Goal: Information Seeking & Learning: Check status

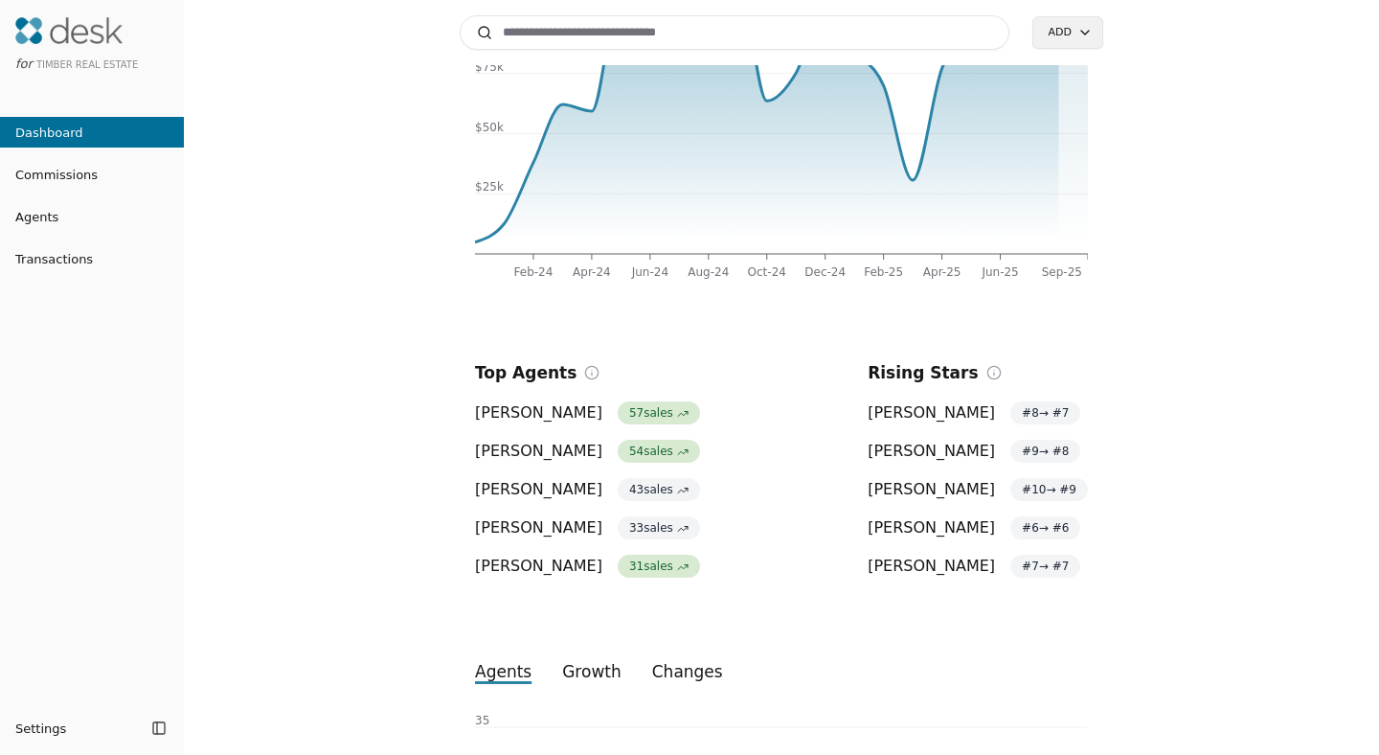
scroll to position [578, 0]
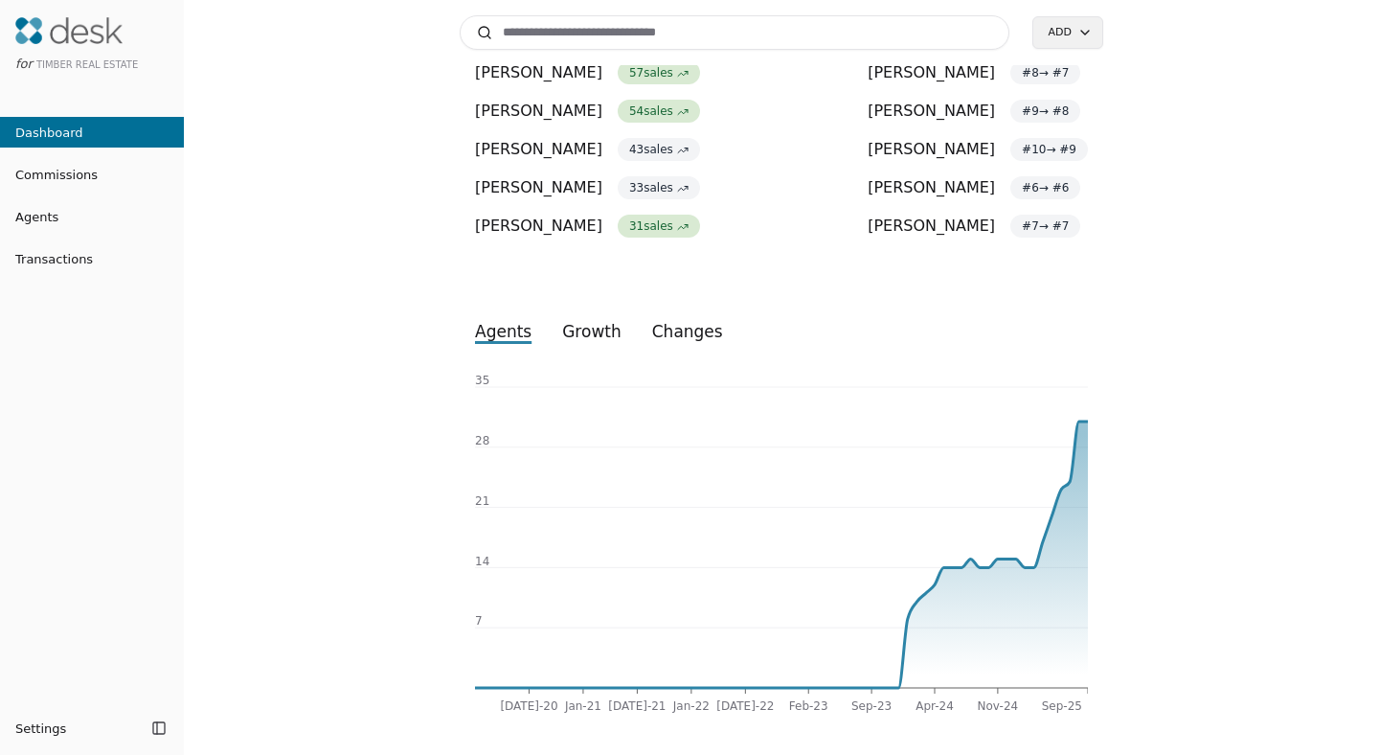
click at [575, 336] on button "growth" at bounding box center [592, 331] width 90 height 34
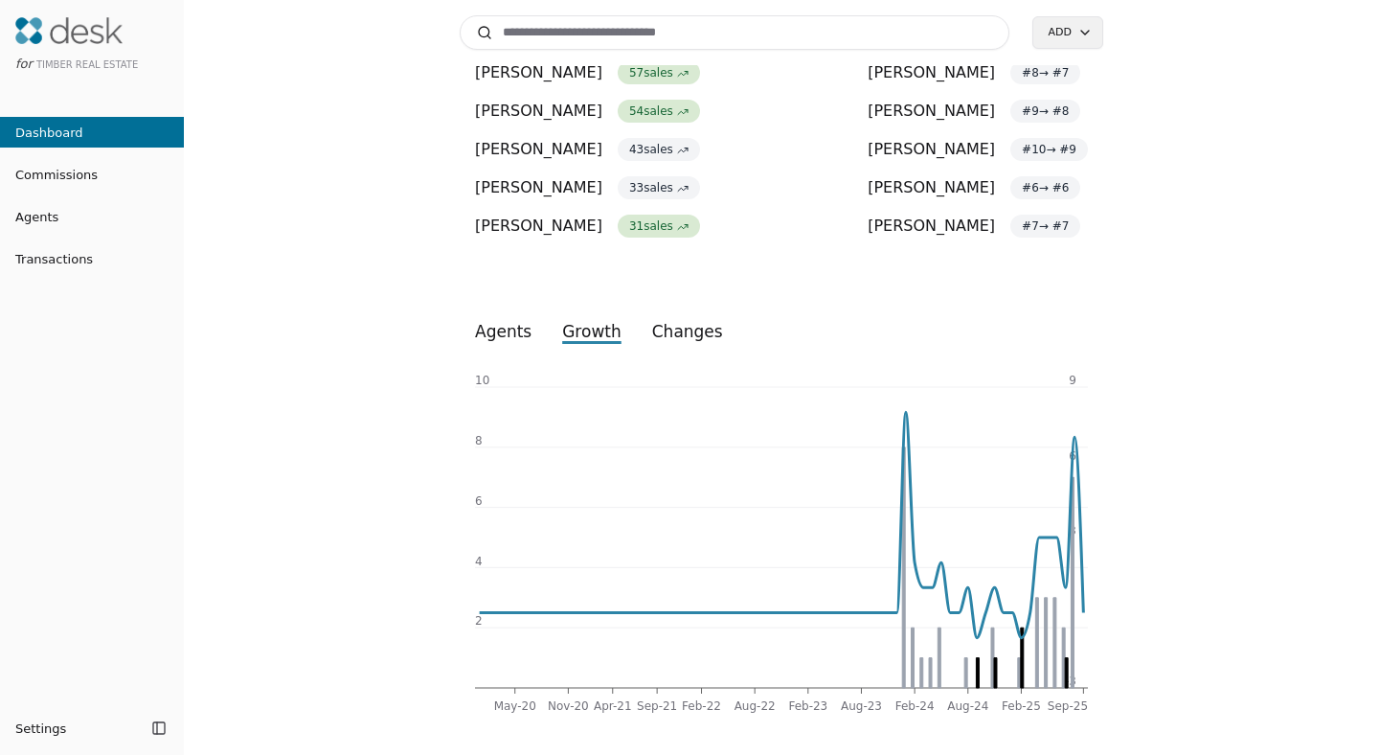
click at [670, 327] on button "changes" at bounding box center [687, 331] width 101 height 34
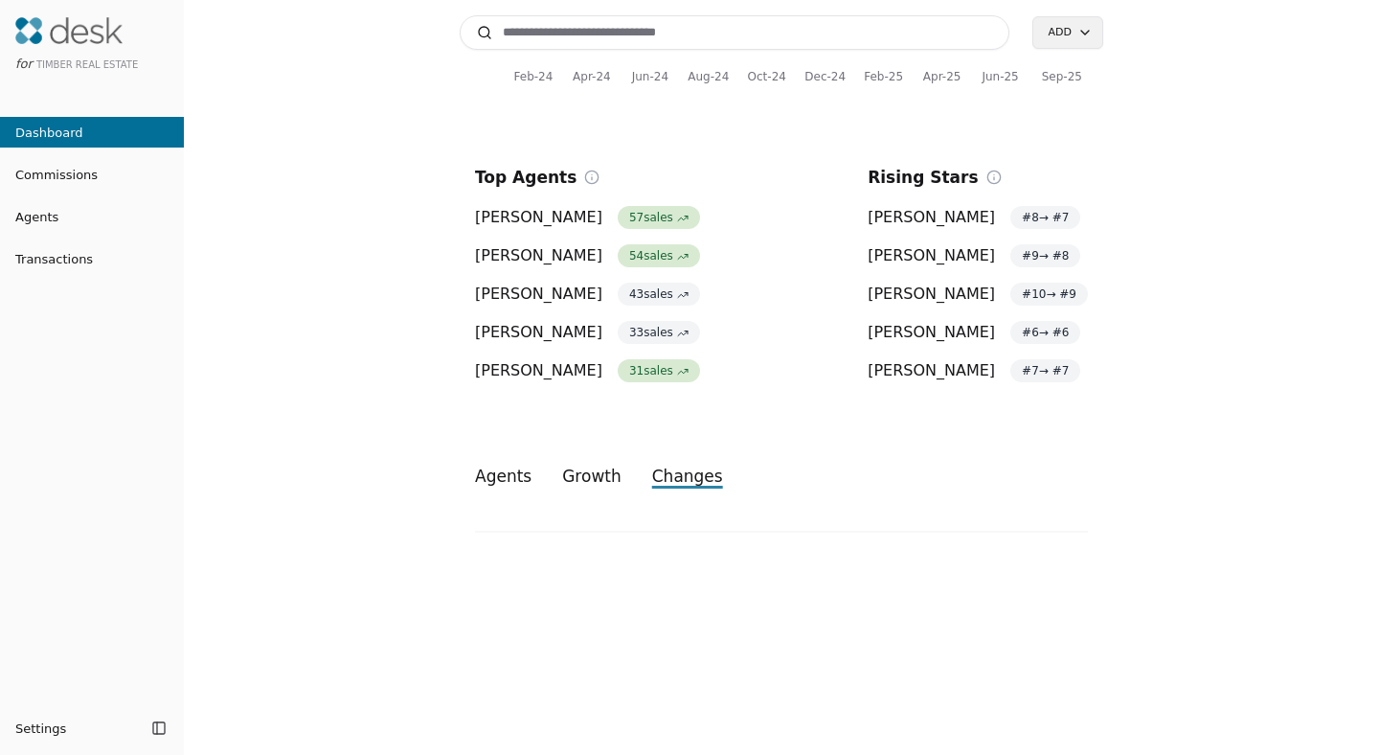
scroll to position [414, 0]
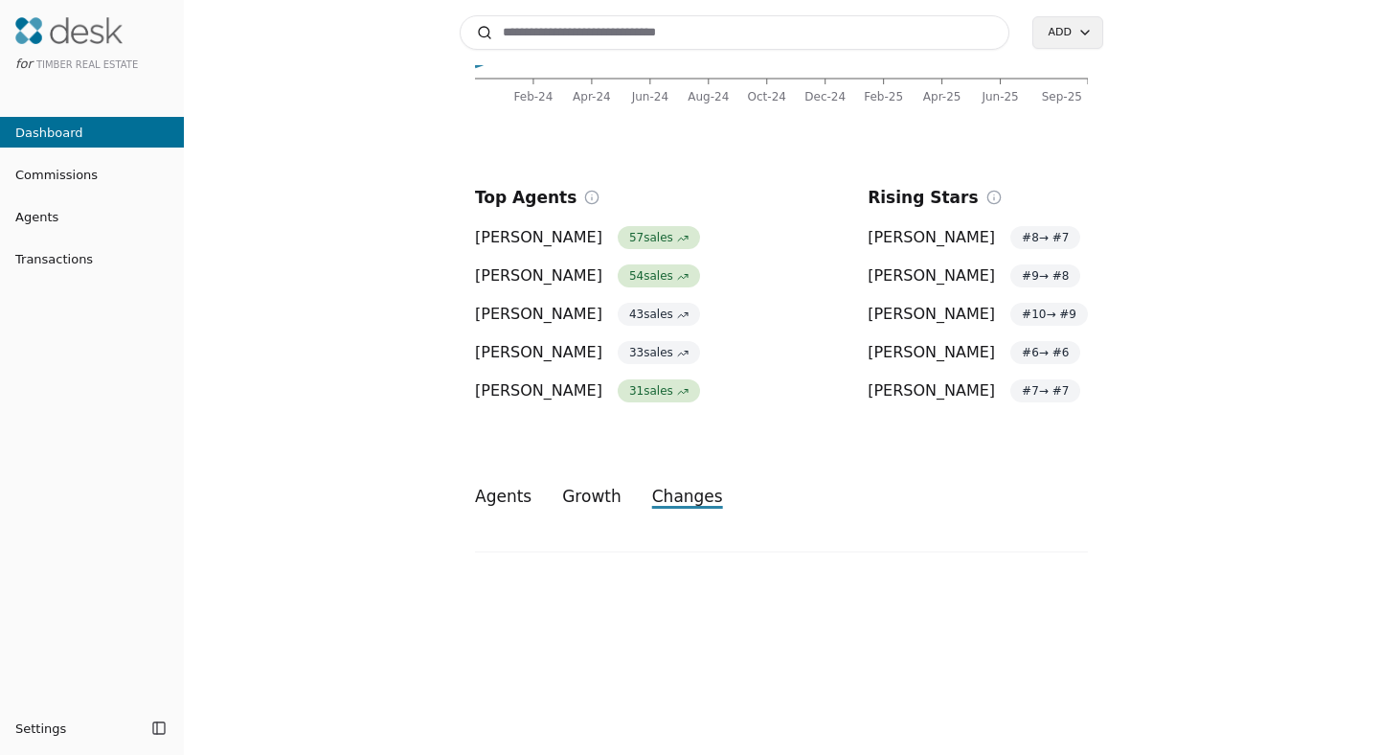
click at [496, 496] on button "agents" at bounding box center [503, 496] width 87 height 34
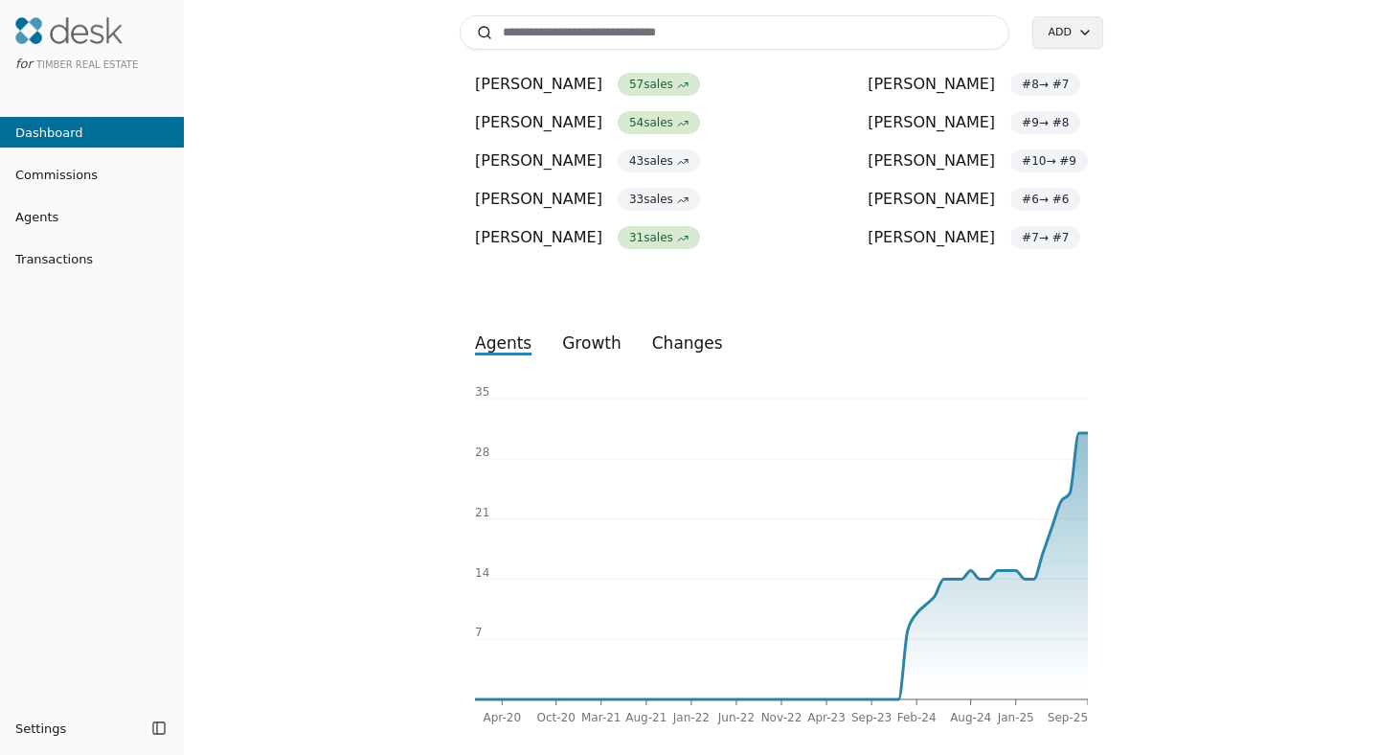
scroll to position [578, 0]
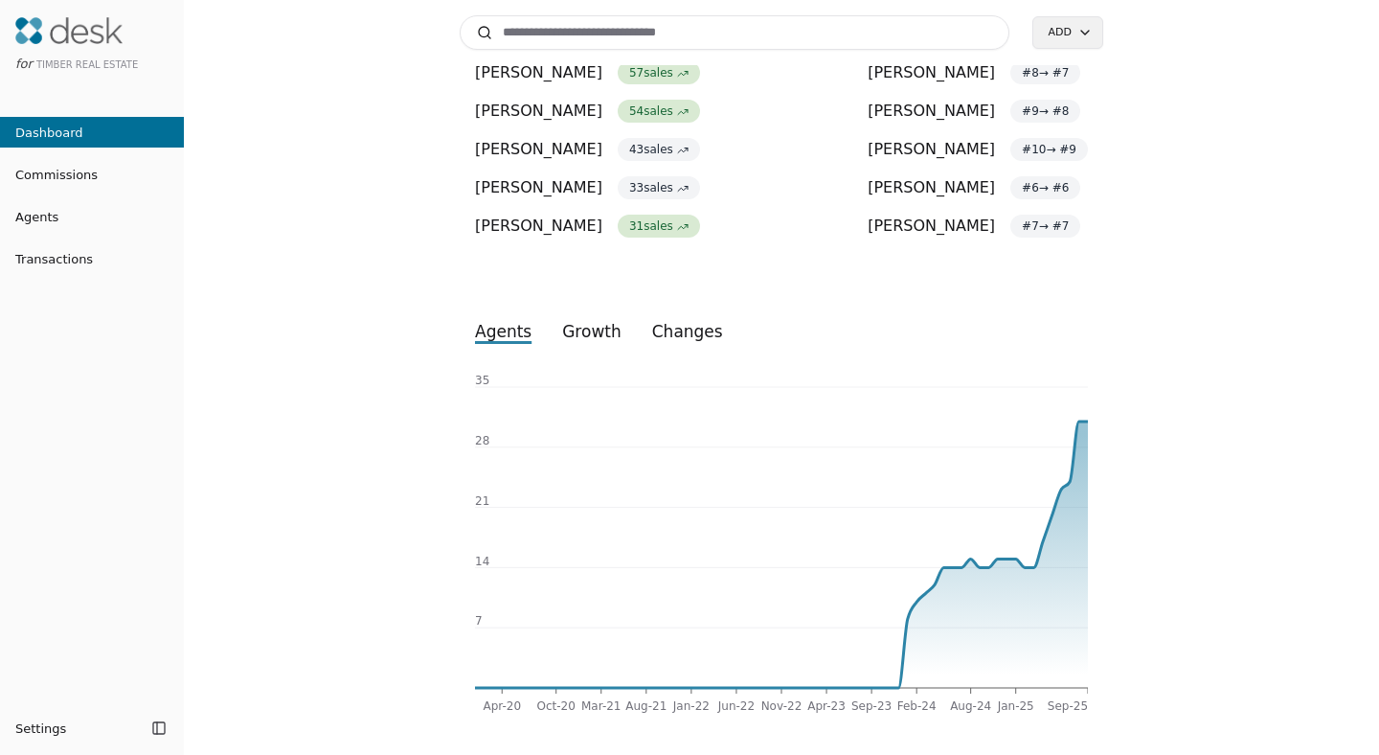
click at [73, 179] on span "Commissions" at bounding box center [49, 175] width 98 height 20
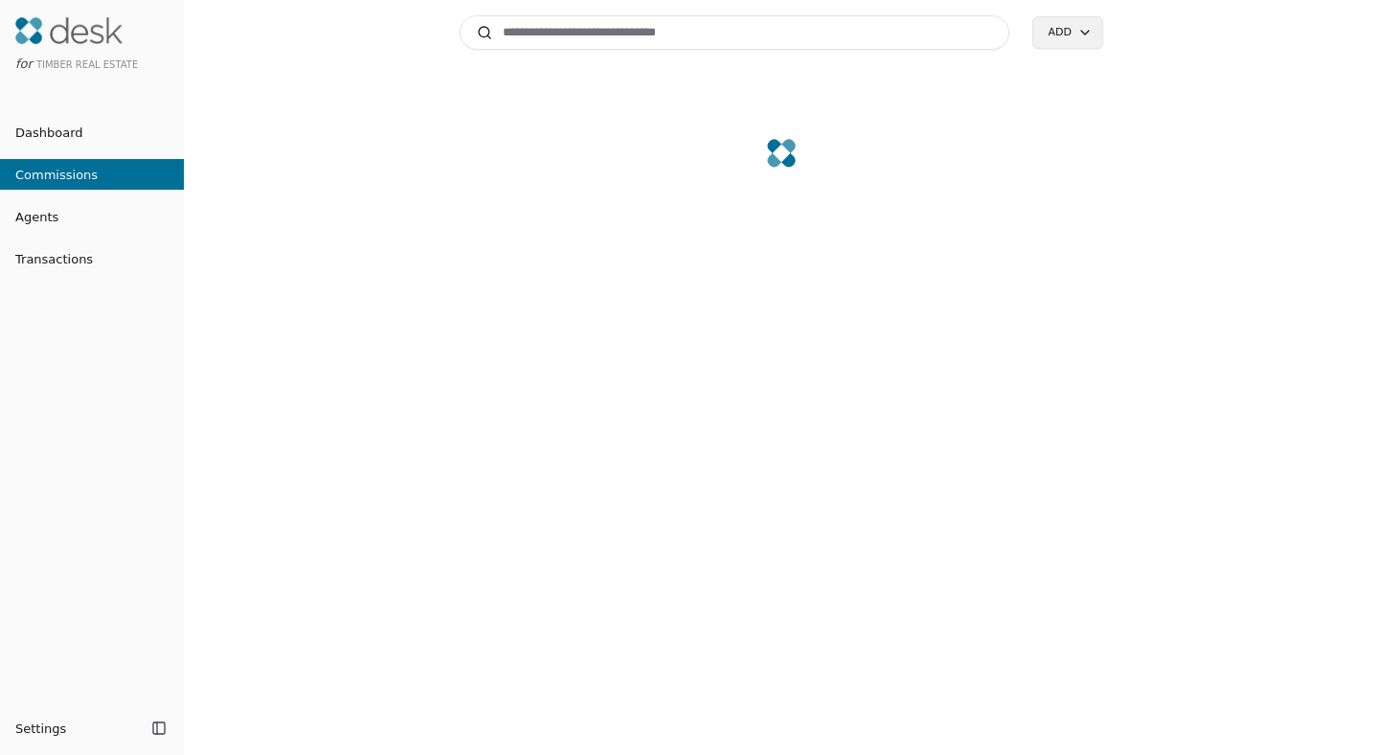
scroll to position [80, 0]
click at [49, 225] on span "Agents" at bounding box center [29, 217] width 58 height 20
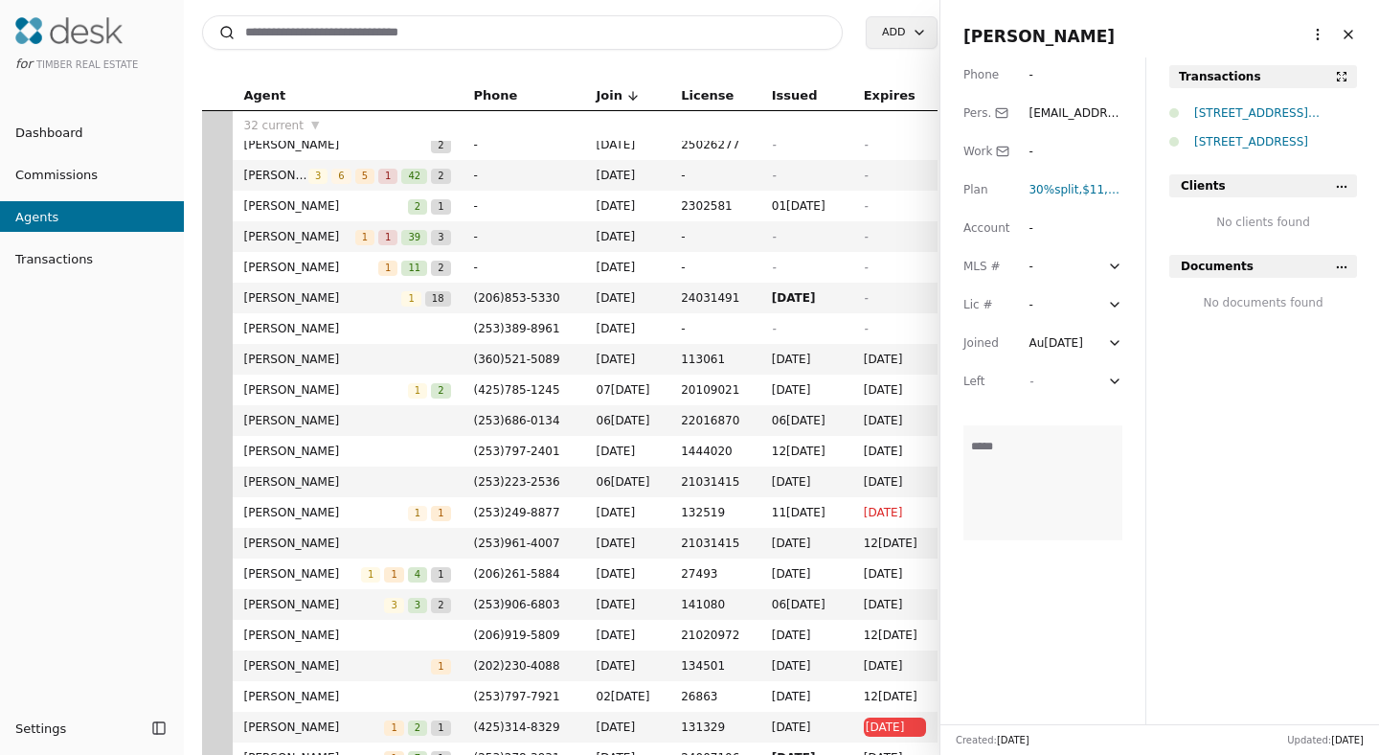
scroll to position [127, 0]
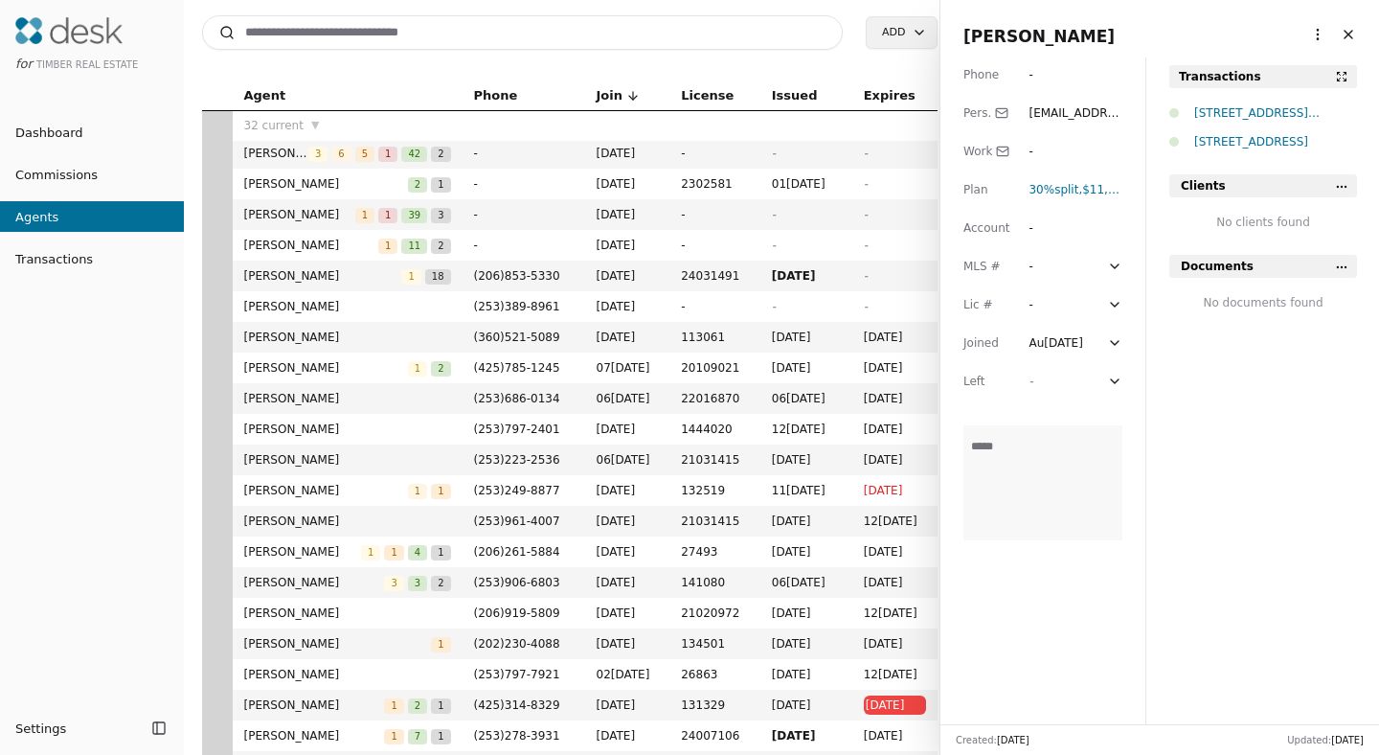
click at [299, 708] on span "[PERSON_NAME]" at bounding box center [314, 704] width 141 height 19
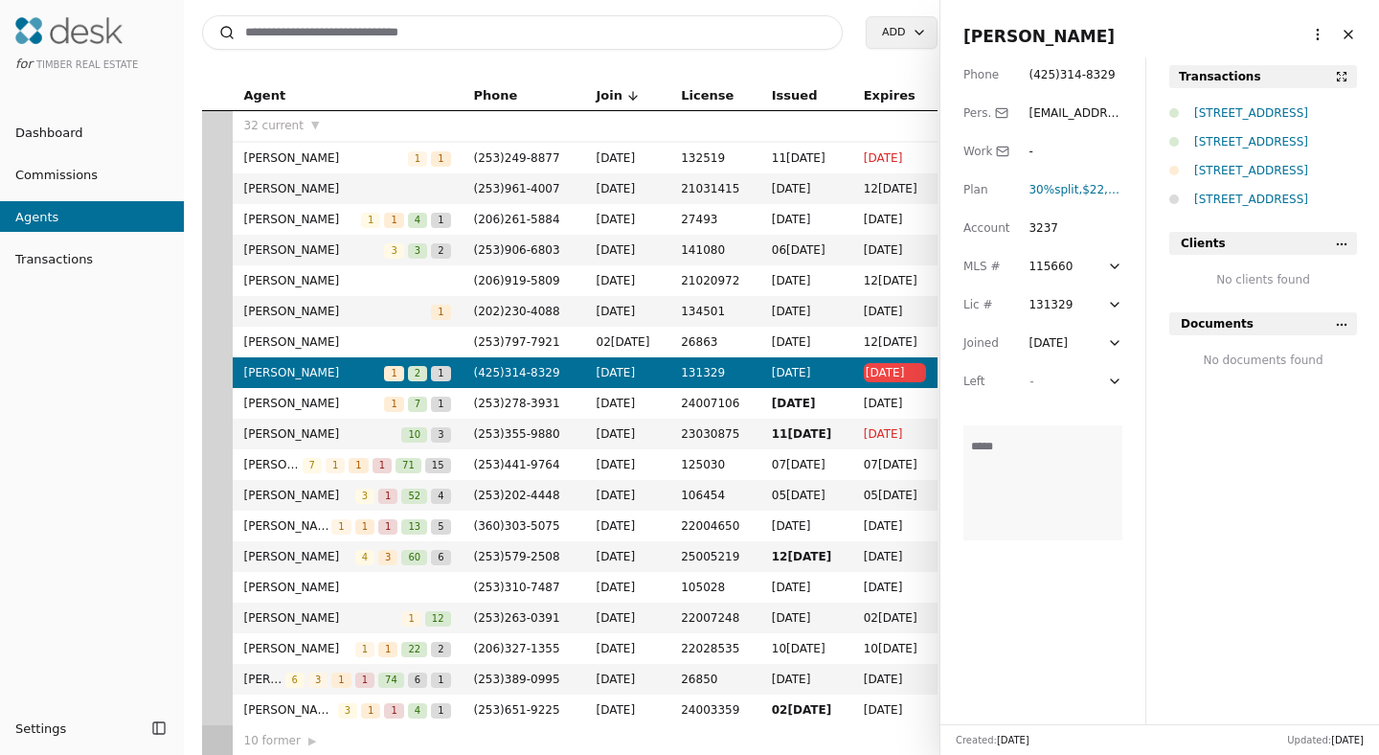
scroll to position [475, 0]
click at [280, 730] on div "10 former ▶" at bounding box center [347, 739] width 207 height 19
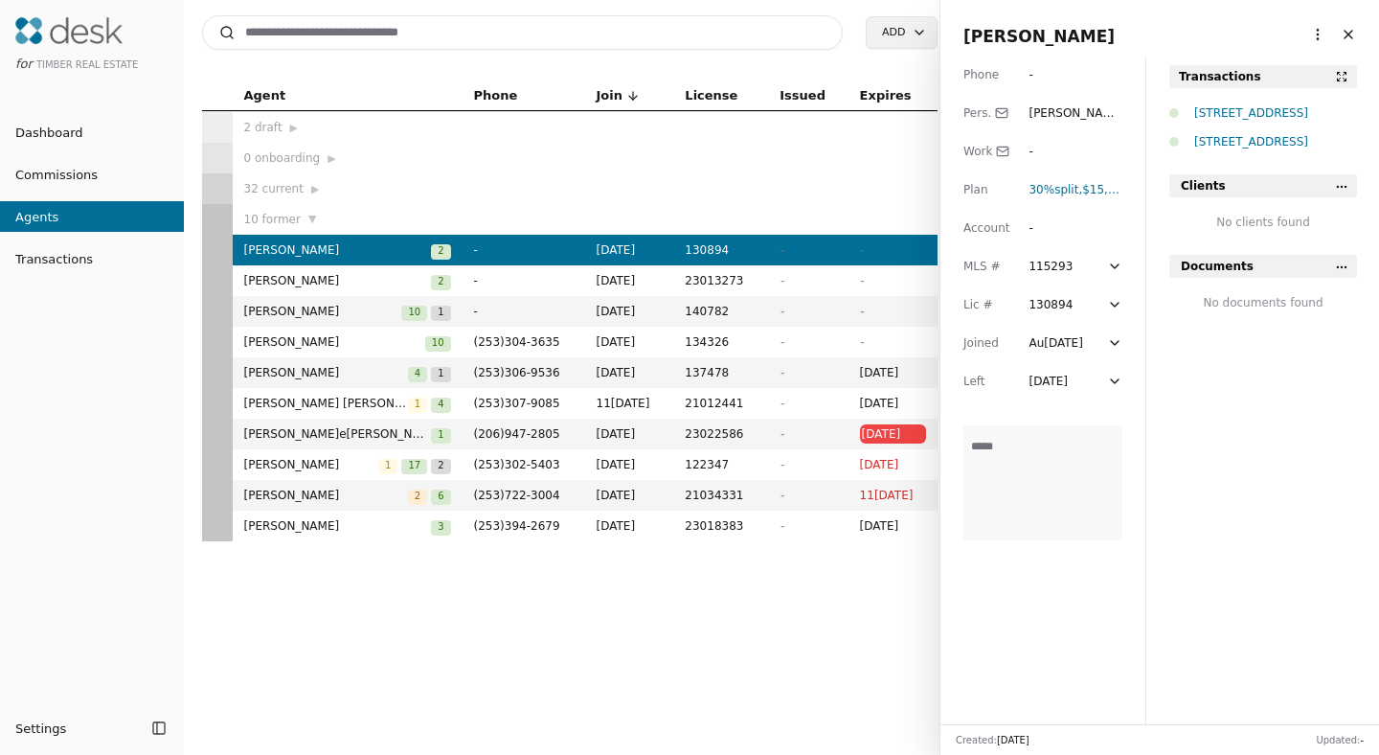
click at [278, 181] on div "32 current ▶" at bounding box center [347, 188] width 207 height 19
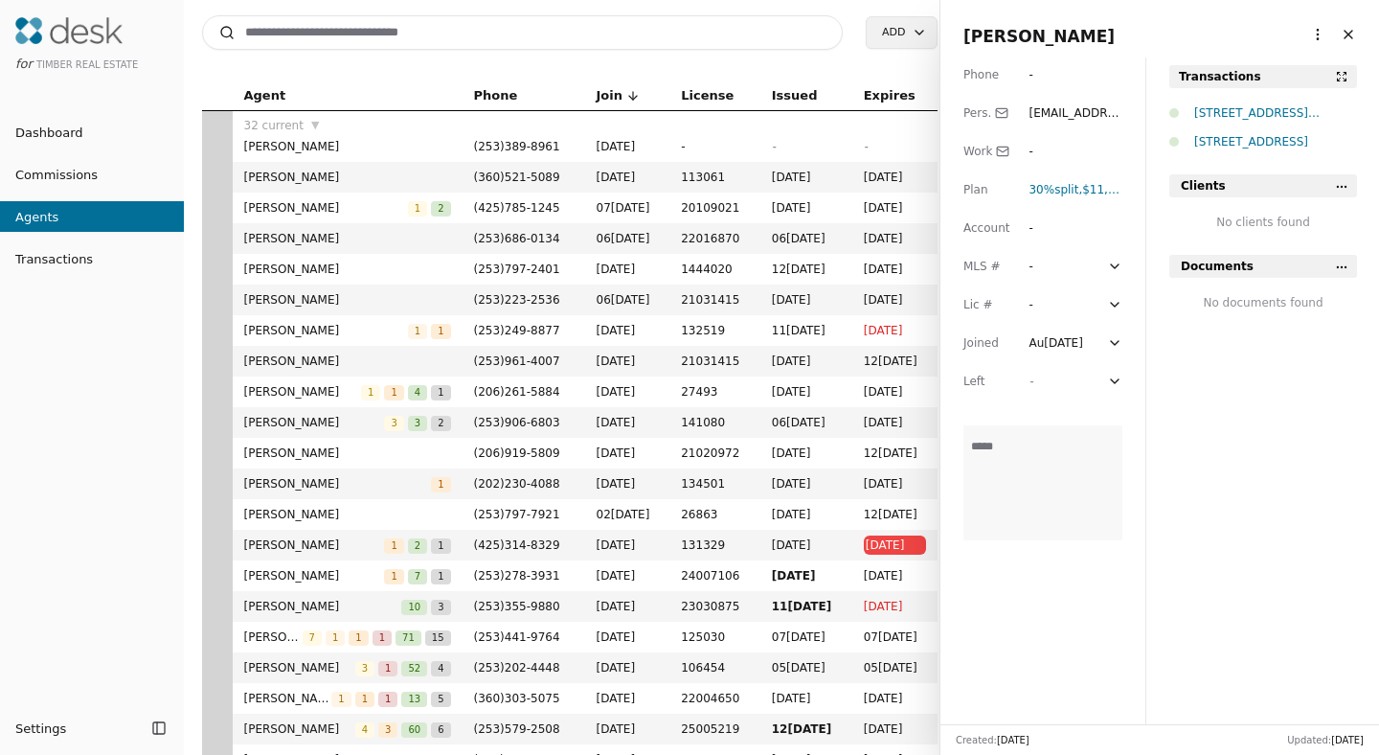
scroll to position [256, 0]
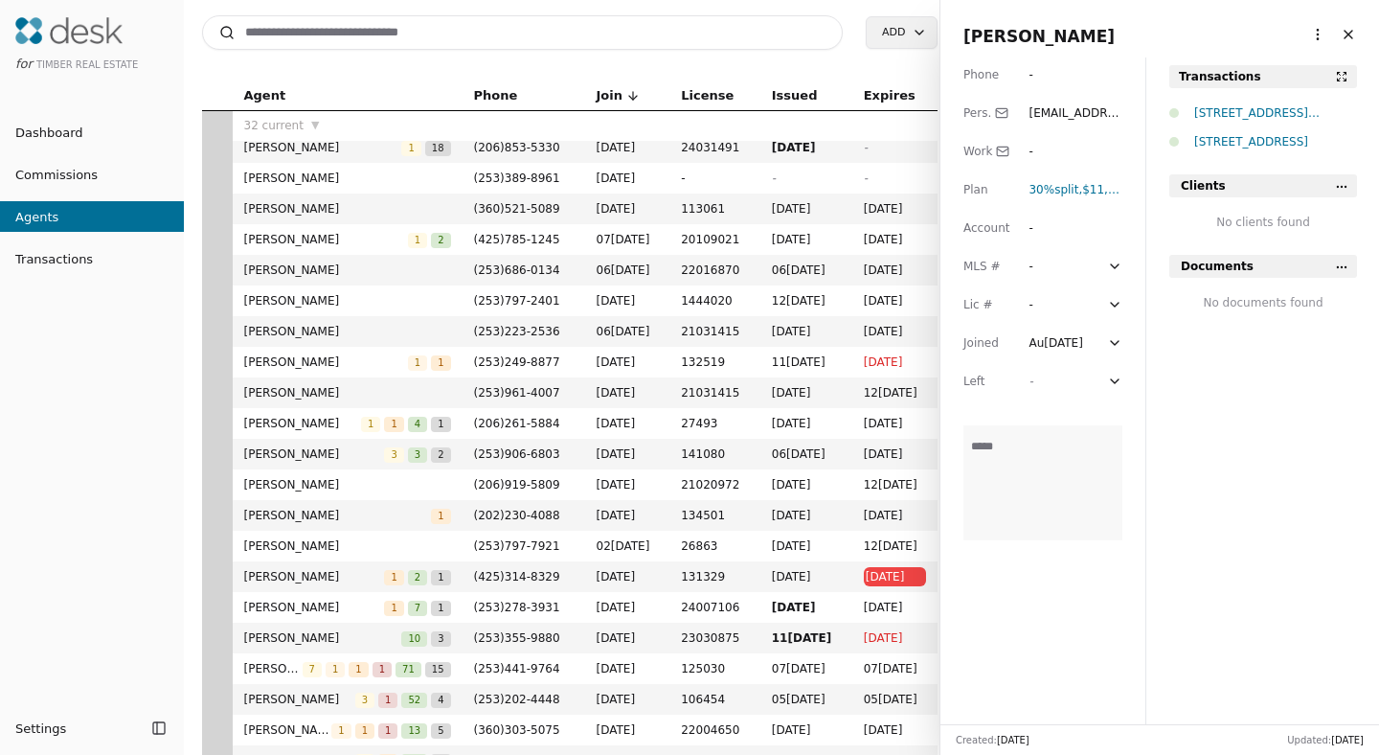
click at [311, 122] on span "▼" at bounding box center [315, 125] width 8 height 17
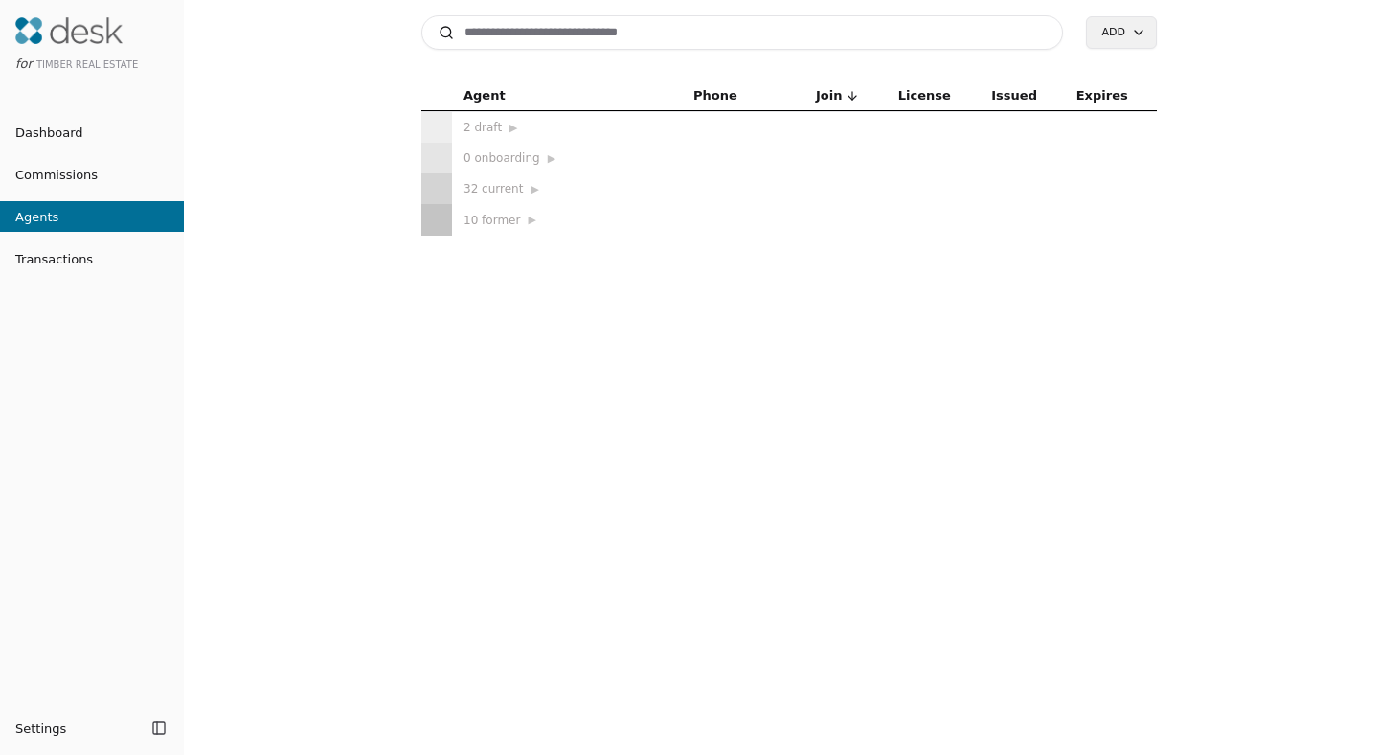
click at [497, 192] on div "32 current ▶" at bounding box center [566, 188] width 207 height 19
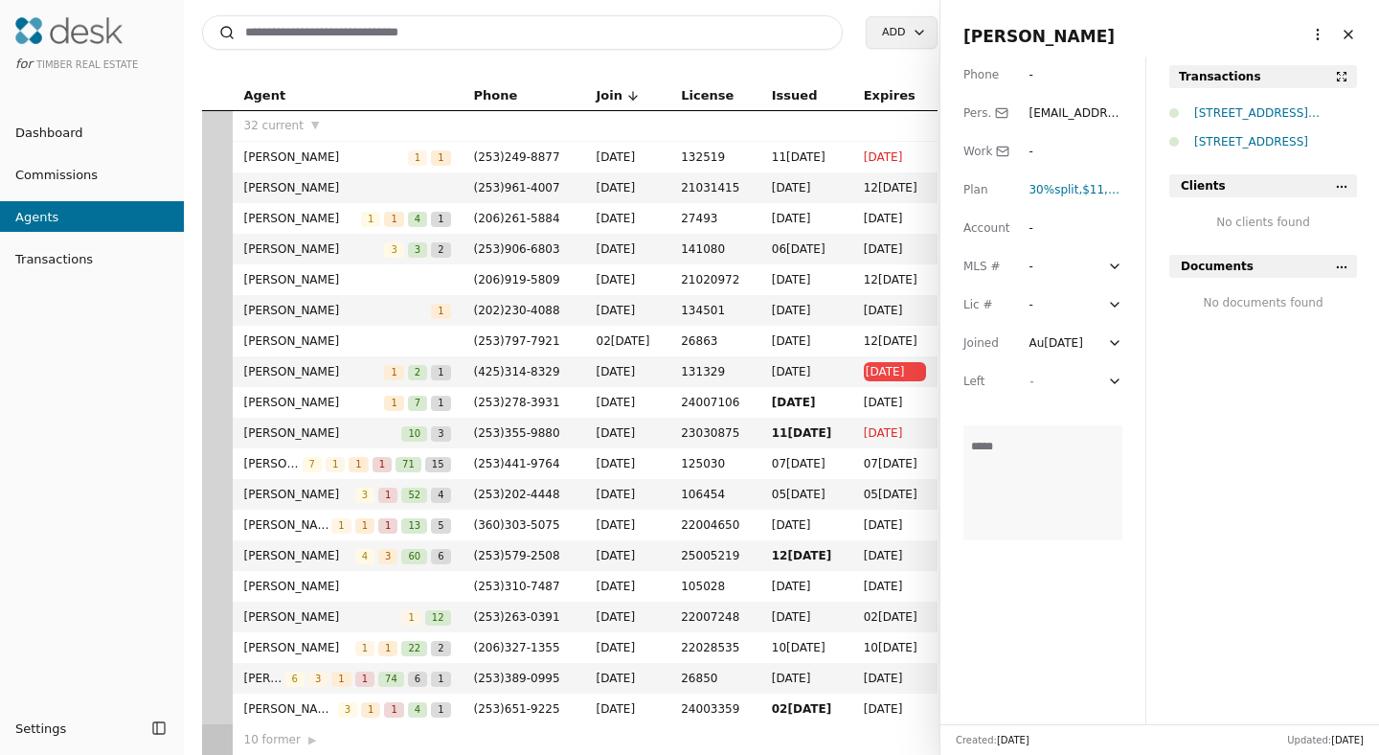
scroll to position [475, 0]
click at [65, 261] on span "Transactions" at bounding box center [46, 259] width 93 height 20
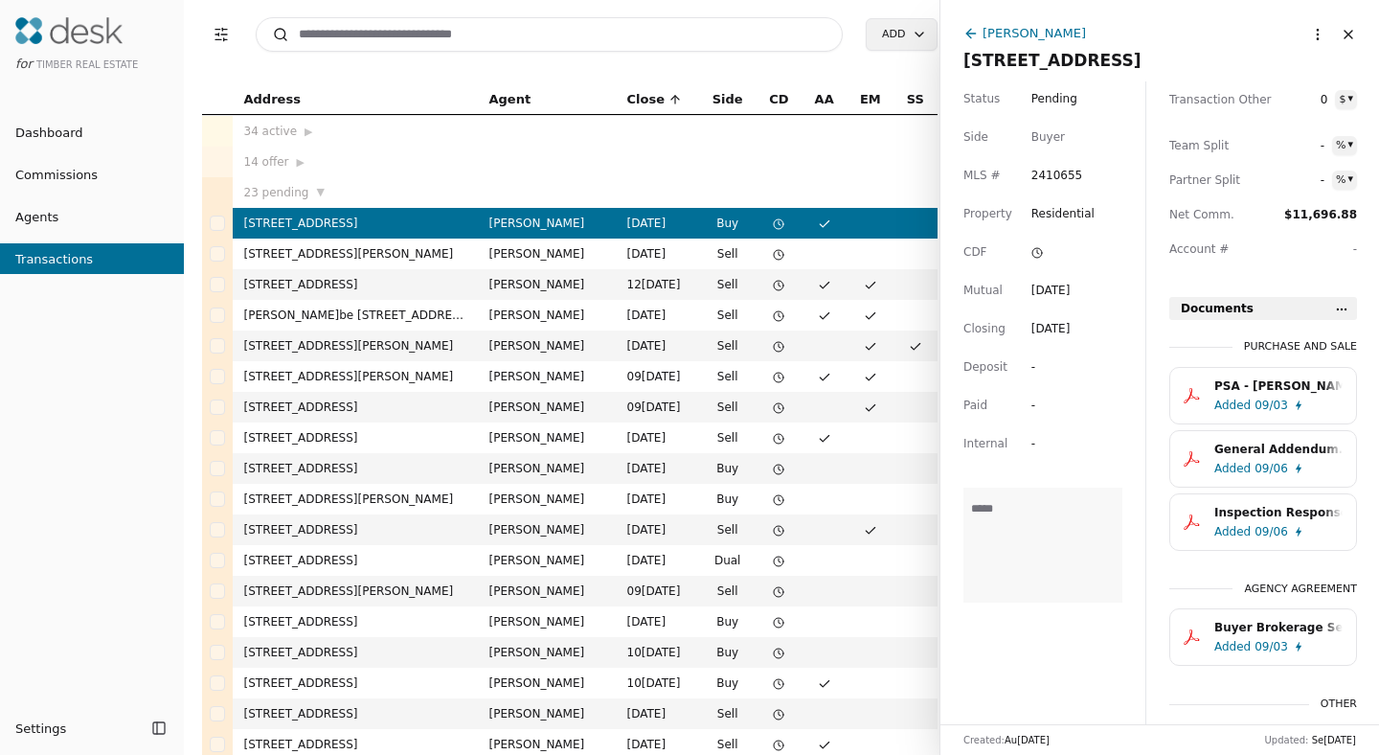
scroll to position [429, 0]
click at [1279, 398] on span "09/03" at bounding box center [1271, 404] width 34 height 19
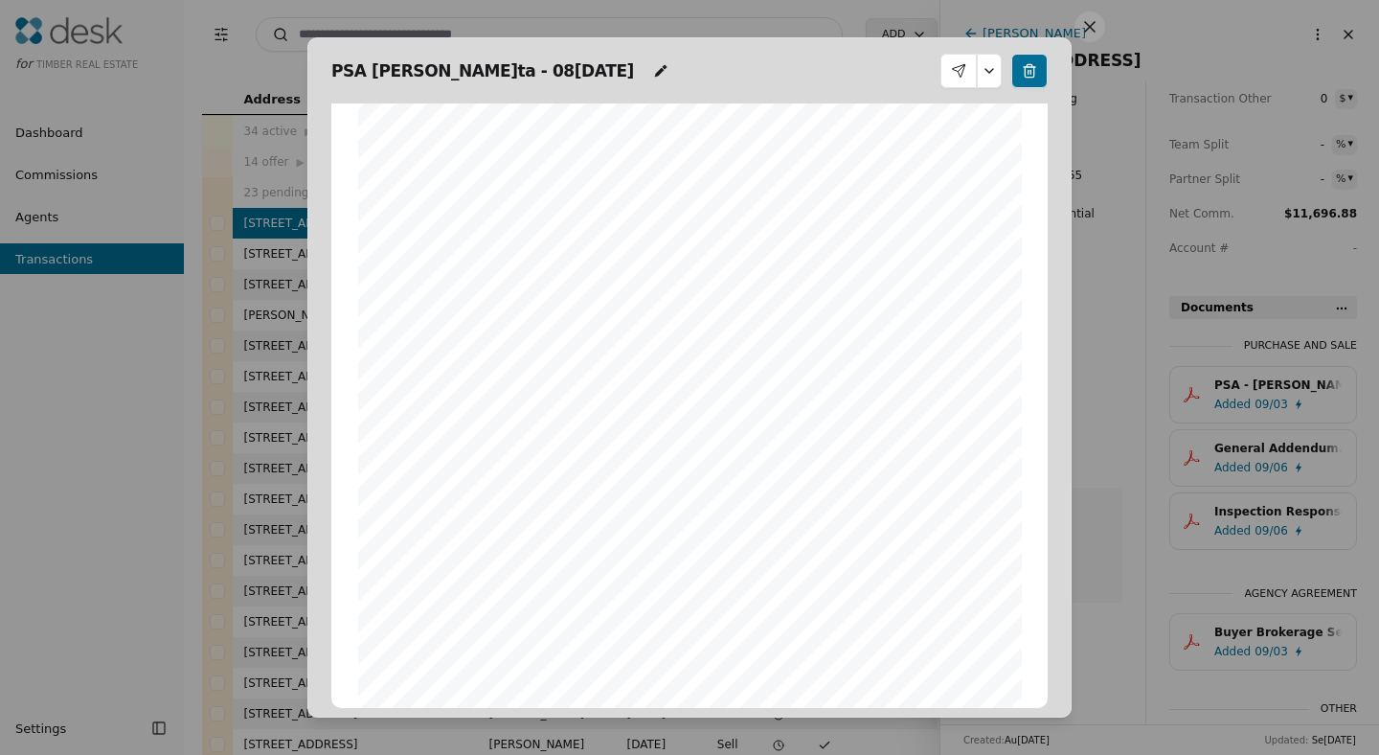
scroll to position [246, 0]
drag, startPoint x: 765, startPoint y: 38, endPoint x: 669, endPoint y: 178, distance: 169.4
click at [668, 183] on div "PSA - [PERSON_NAME] - [DATE] Form 36 ©Copyright 2011 Counteroffer Addendum Nort…" at bounding box center [689, 376] width 764 height 679
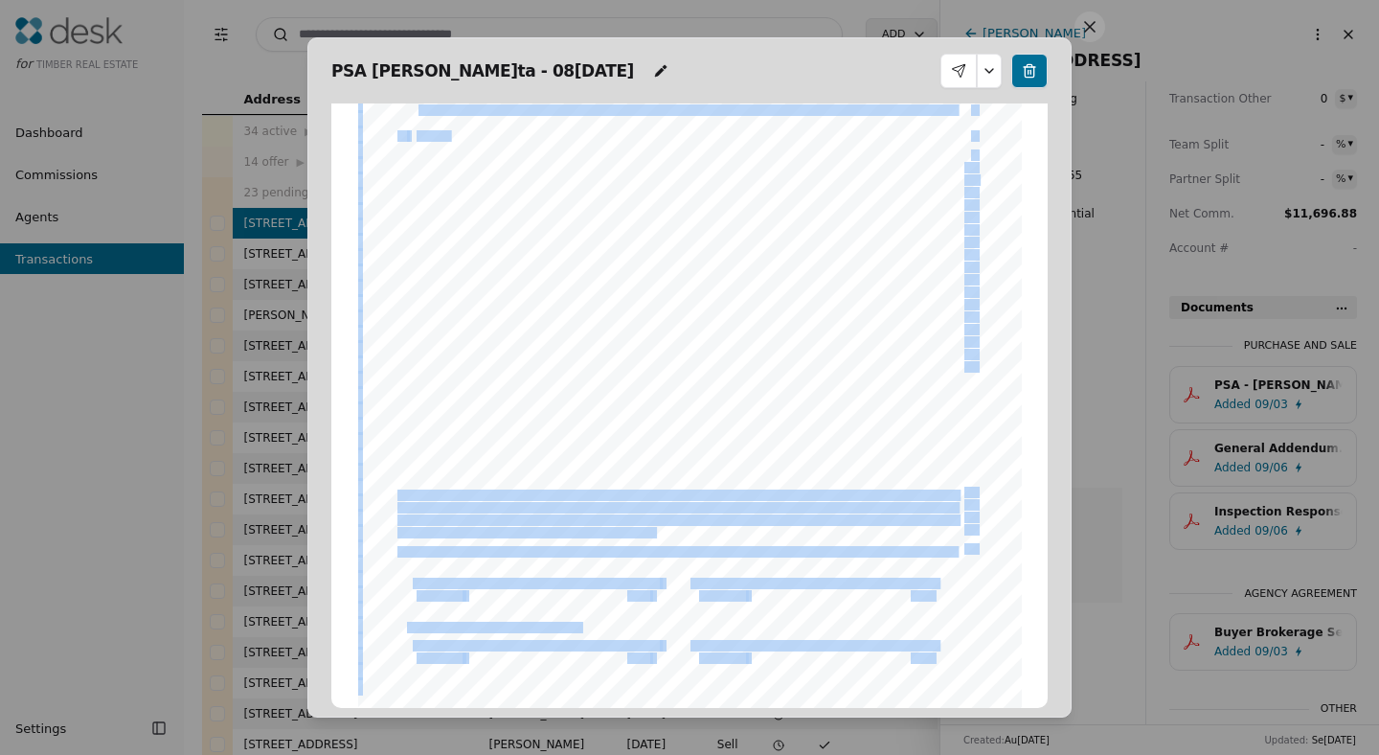
drag, startPoint x: 757, startPoint y: 51, endPoint x: 511, endPoint y: 147, distance: 264.4
click at [510, 147] on div "PSA - [PERSON_NAME] - [DATE] Form 36 ©Copyright 2011 Counteroffer Addendum Nort…" at bounding box center [689, 376] width 764 height 679
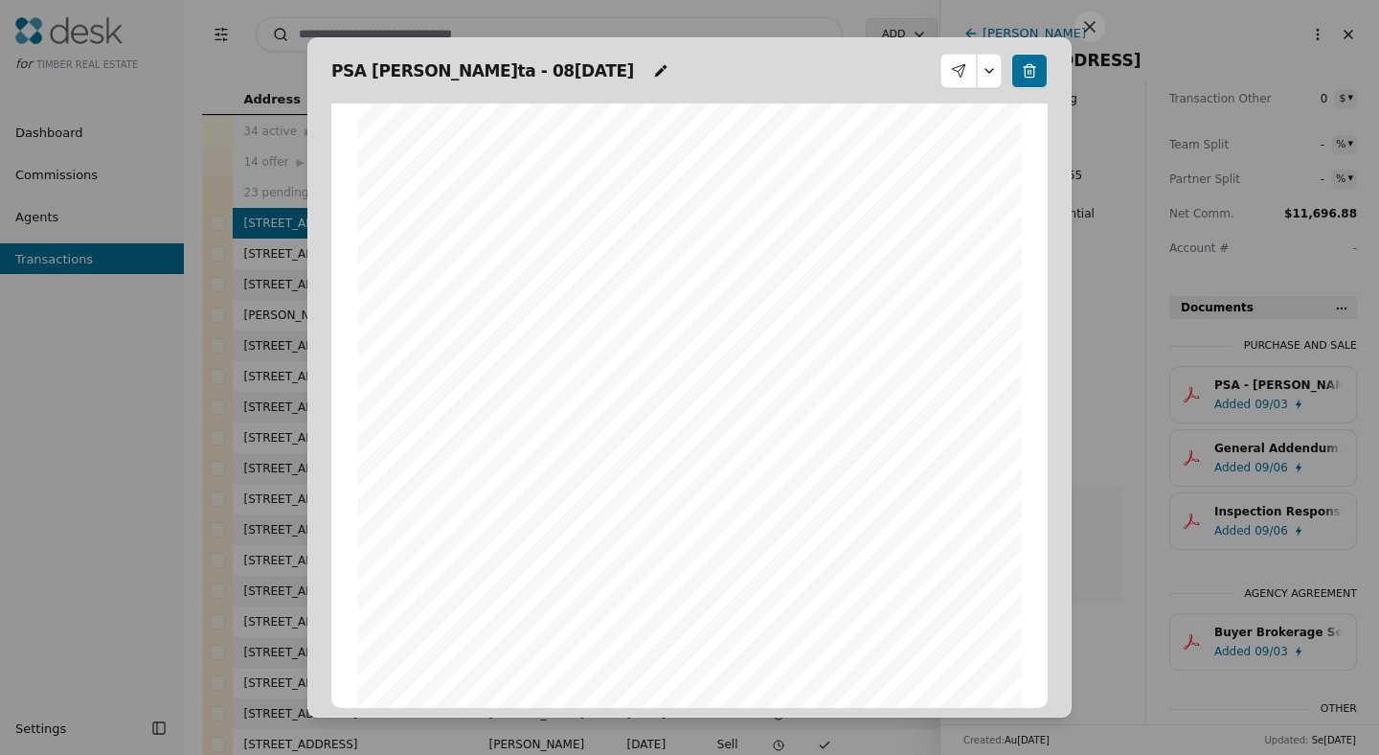
click at [1056, 48] on div "PSA - [PERSON_NAME] - [DATE] Form 36 ©Copyright 2011 Counteroffer Addendum Nort…" at bounding box center [689, 376] width 764 height 679
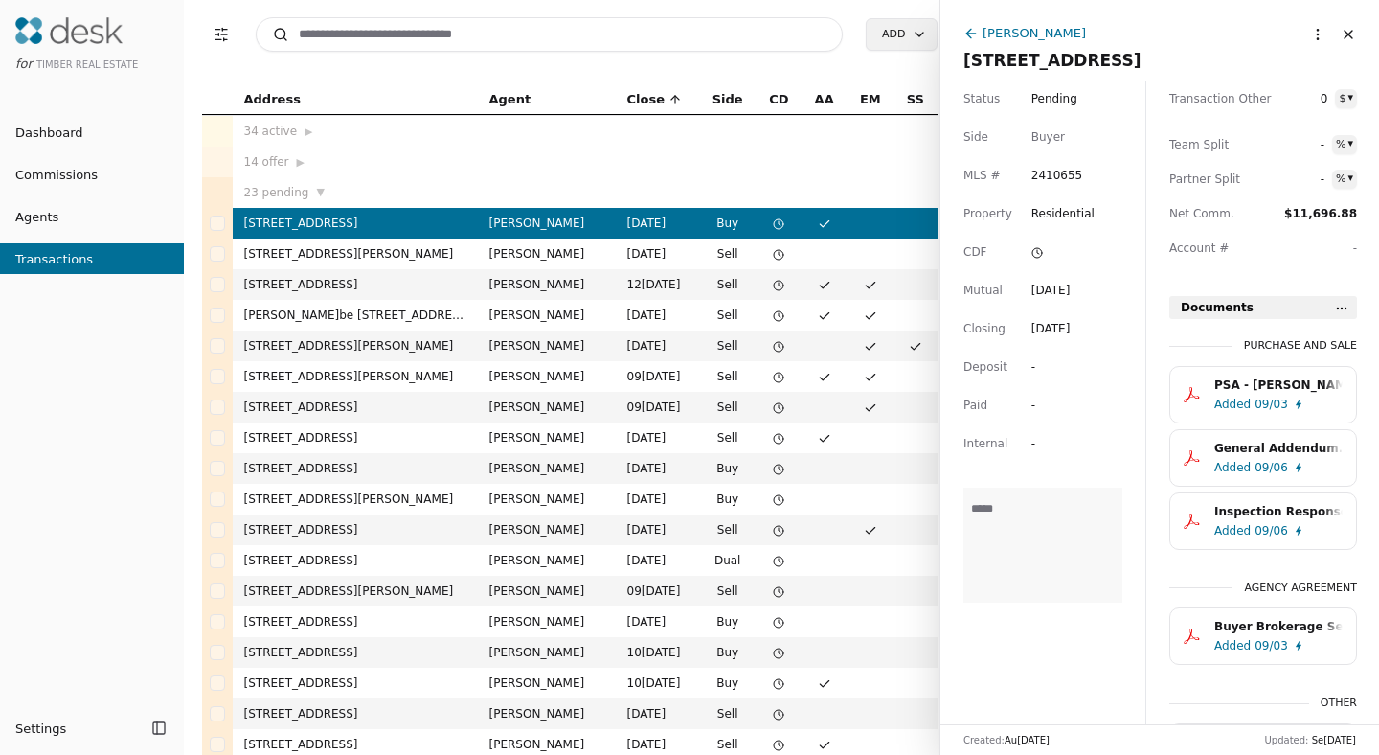
click at [1251, 393] on div "PSA - [PERSON_NAME] - [DATE].pdf" at bounding box center [1278, 384] width 128 height 19
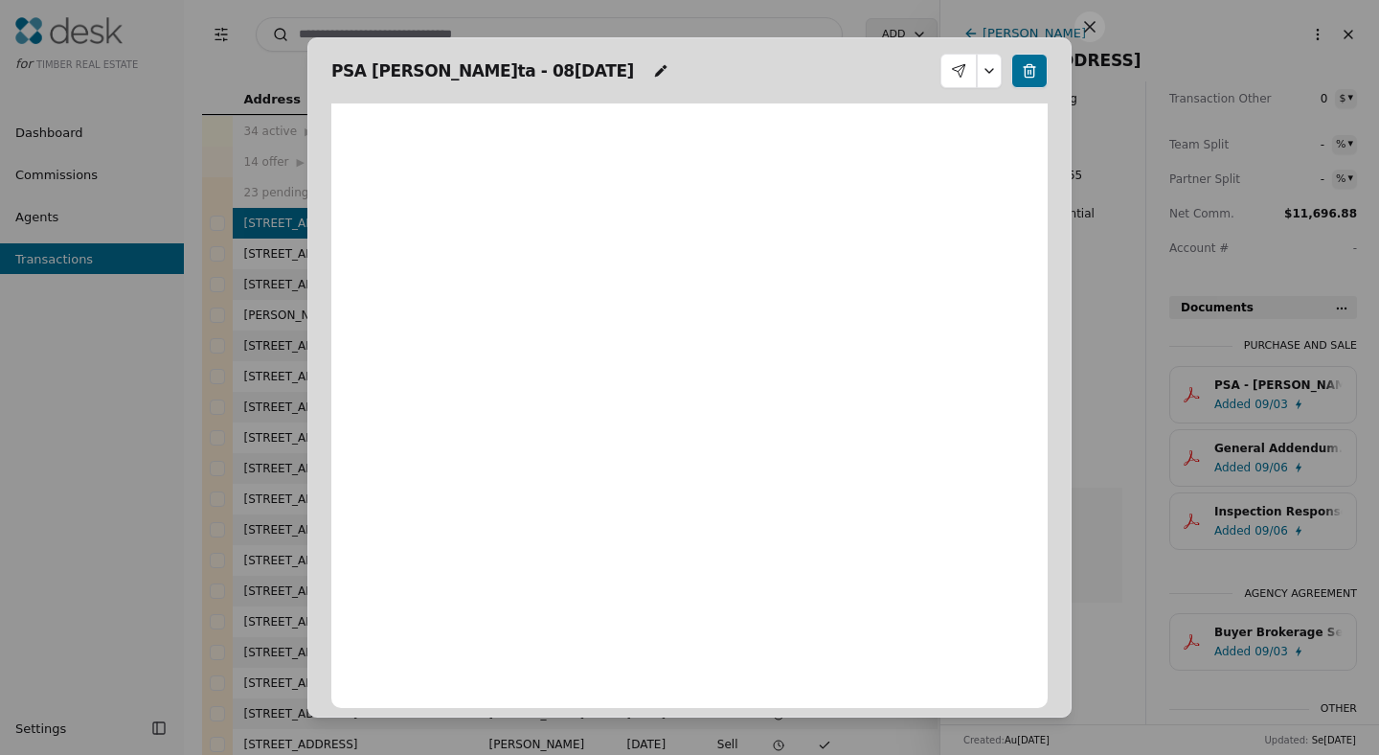
scroll to position [10, 0]
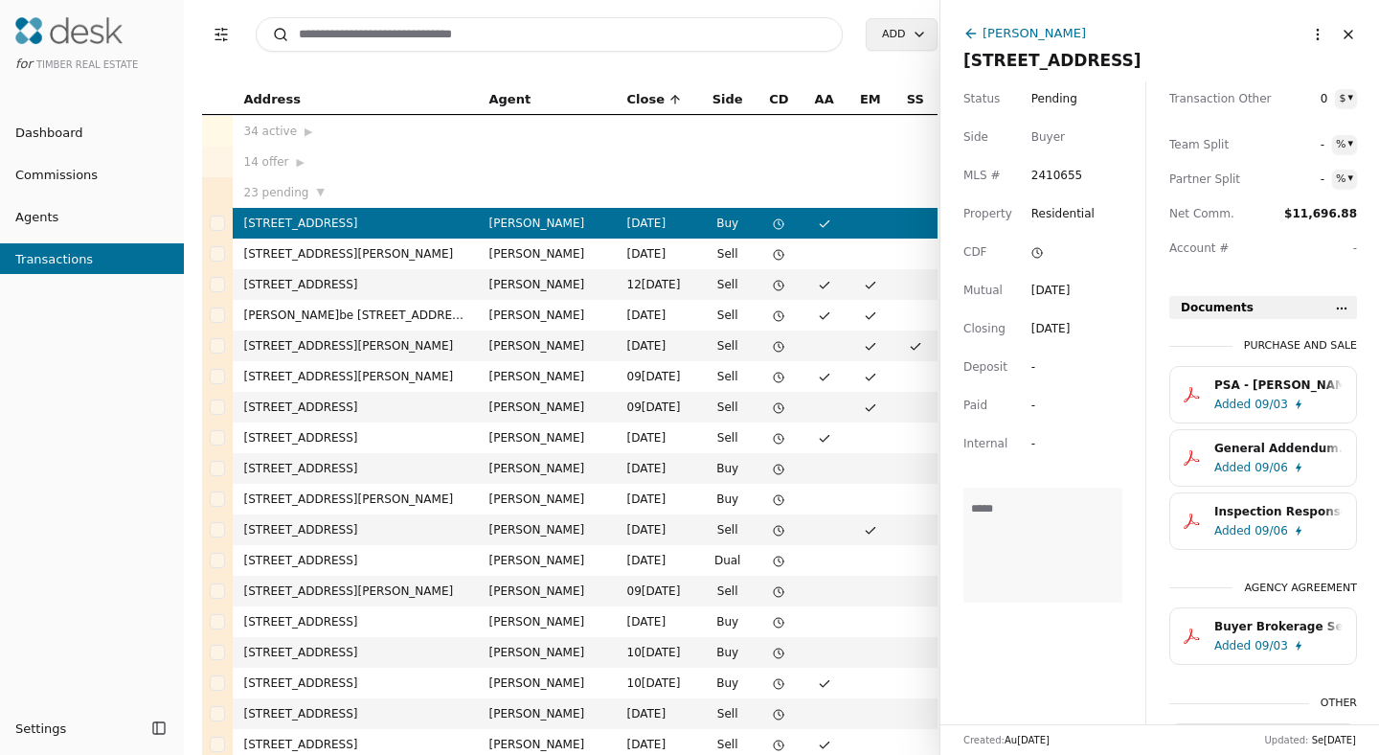
click at [1286, 398] on div "Added 09/03" at bounding box center [1282, 404] width 136 height 19
click at [1277, 464] on span "09/06" at bounding box center [1271, 467] width 34 height 19
click at [1269, 523] on span "09/06" at bounding box center [1271, 530] width 34 height 19
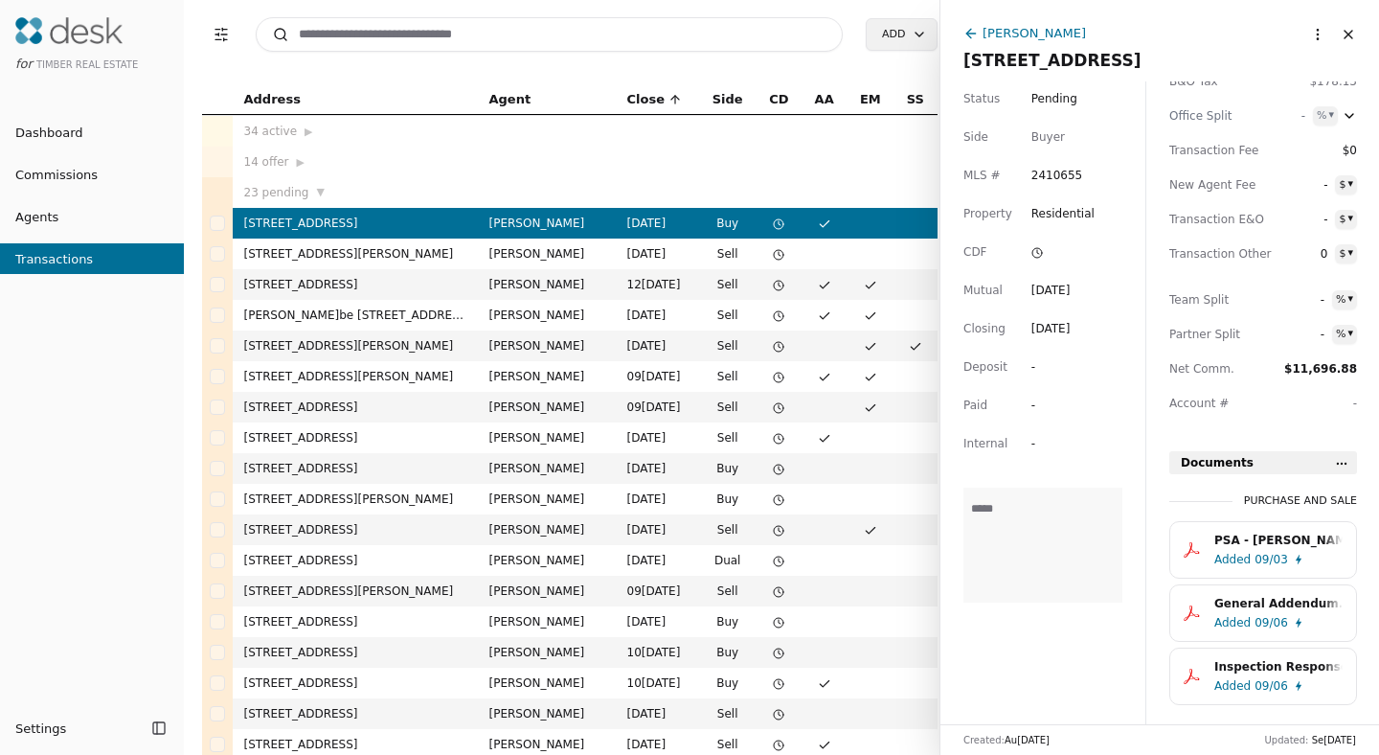
scroll to position [0, 0]
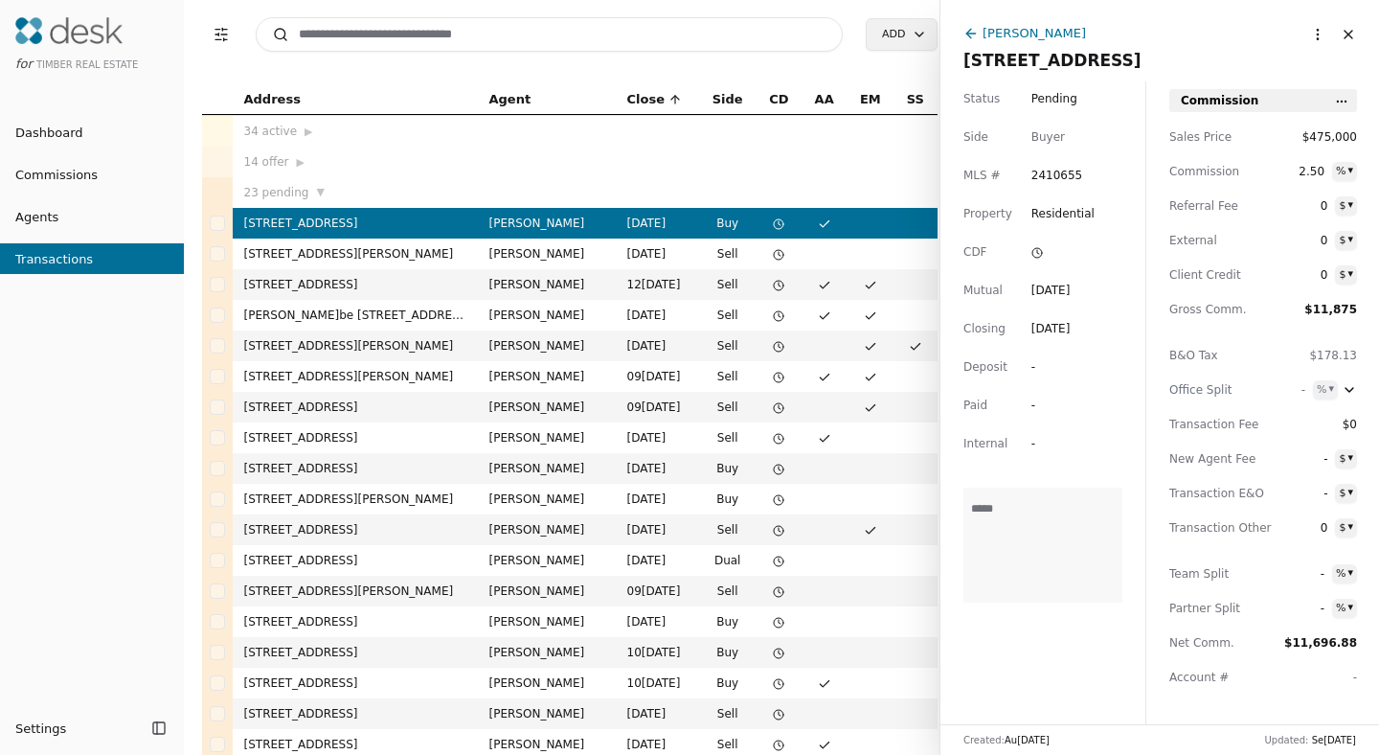
click at [1091, 360] on div "-" at bounding box center [1076, 366] width 91 height 19
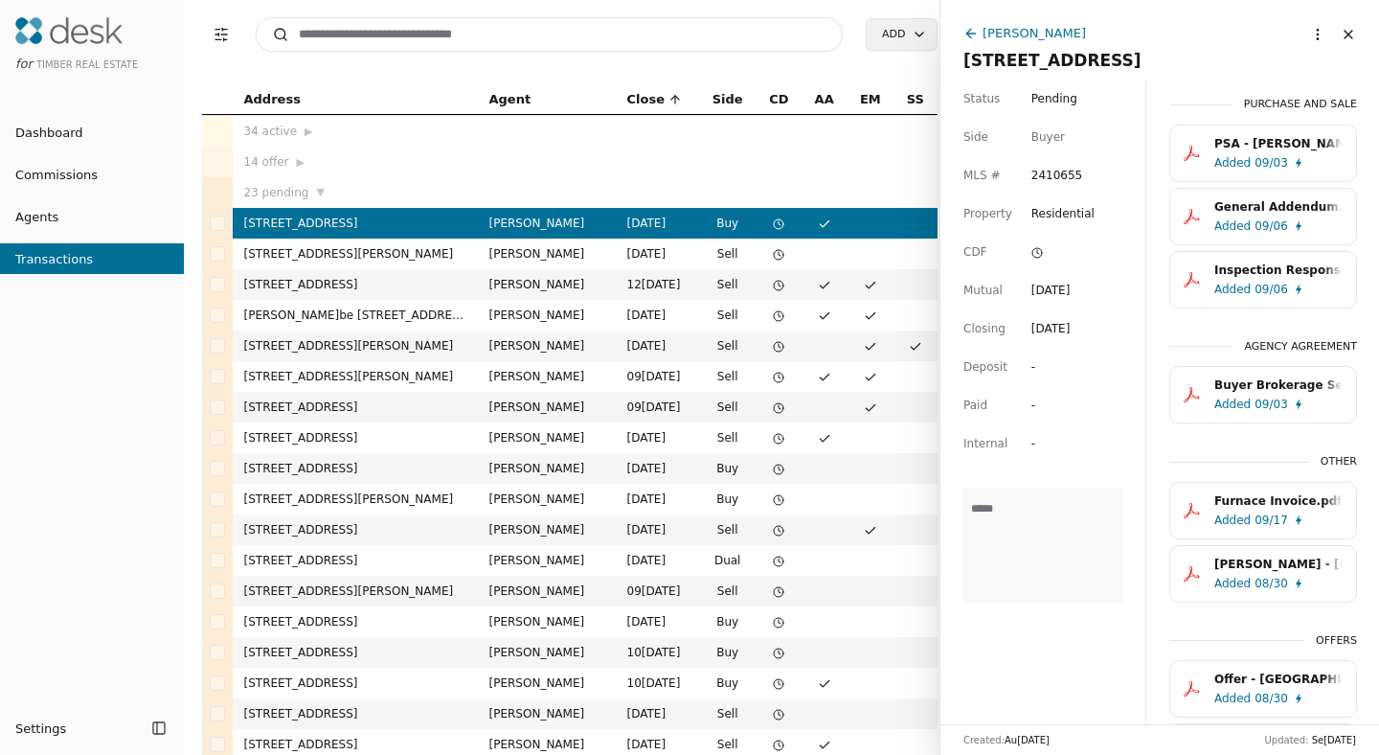
scroll to position [773, 0]
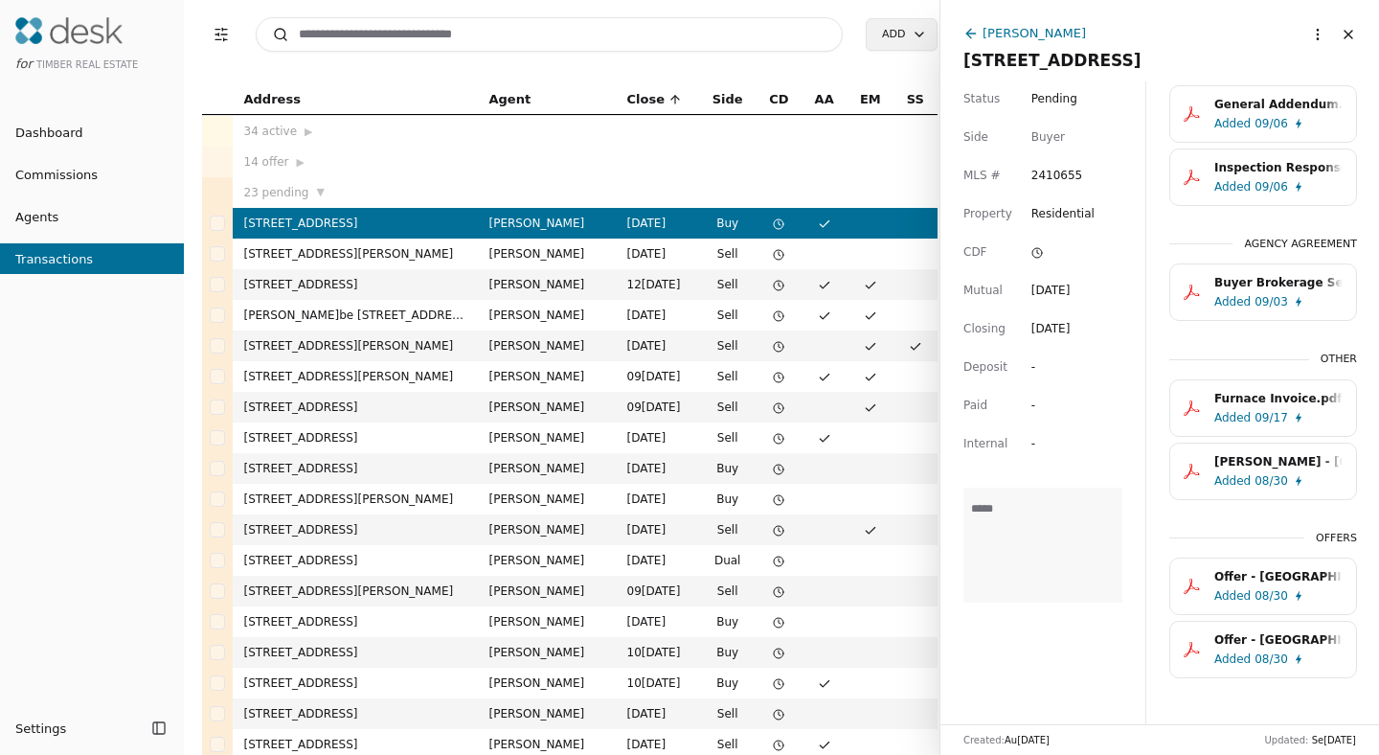
click at [1248, 471] on span "Added" at bounding box center [1232, 480] width 36 height 19
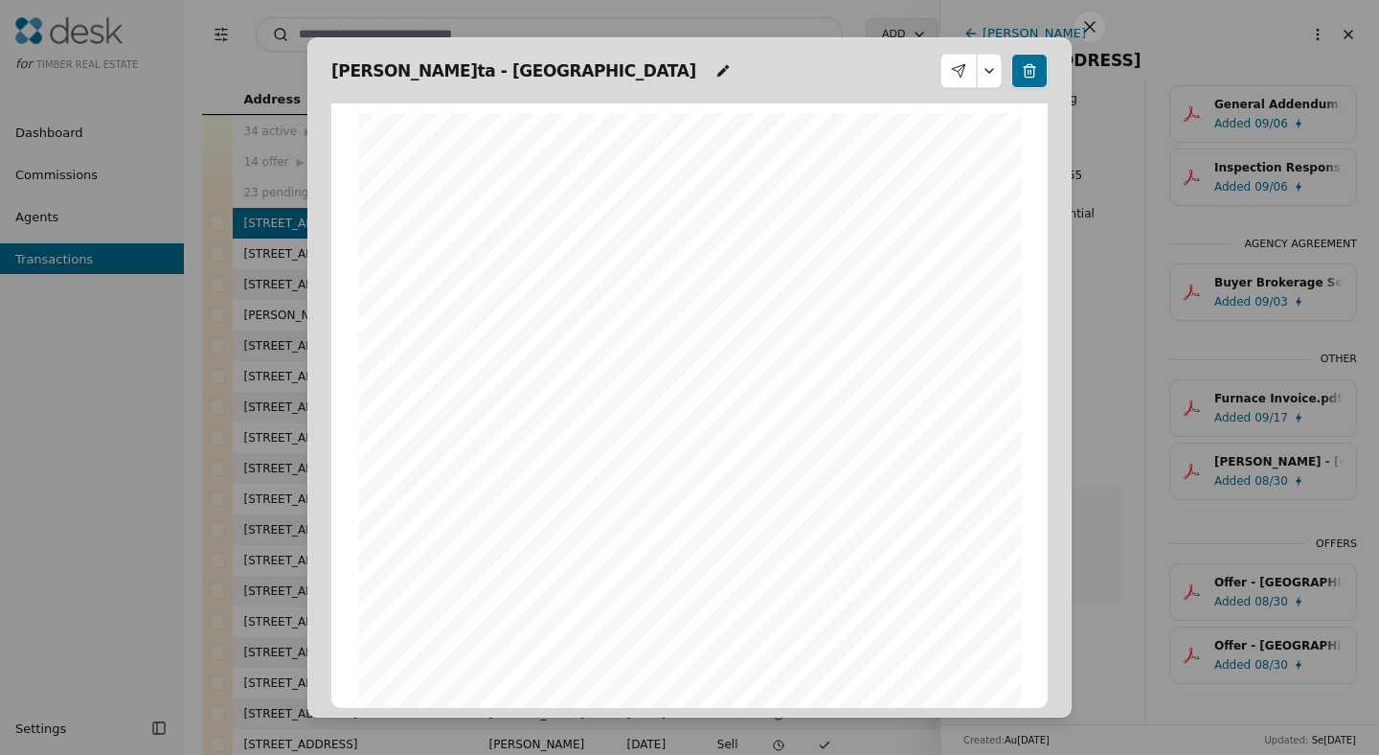
scroll to position [10, 0]
click at [779, 69] on div "[PERSON_NAME]ta - [GEOGRAPHIC_DATA]" at bounding box center [689, 71] width 716 height 34
click at [496, 69] on div "[PERSON_NAME]ta - [GEOGRAPHIC_DATA]" at bounding box center [689, 71] width 716 height 34
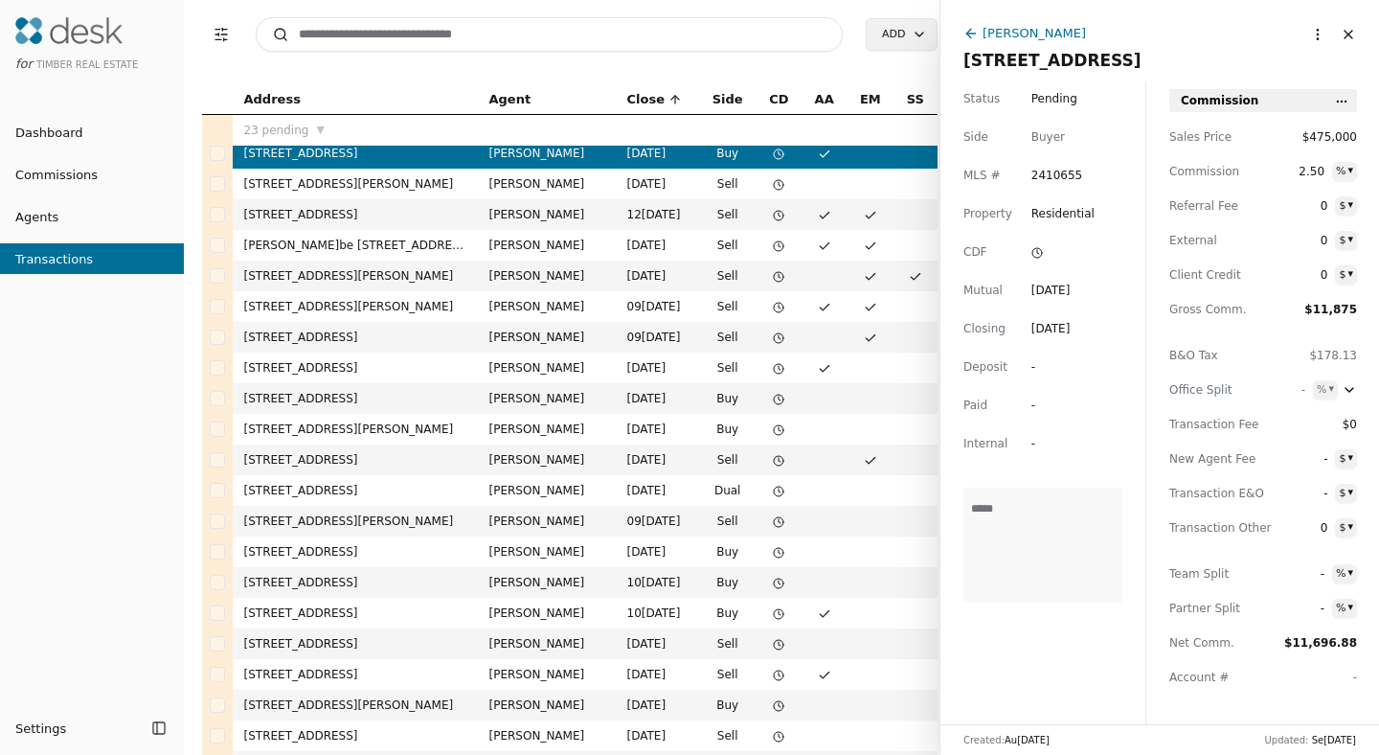
scroll to position [0, 0]
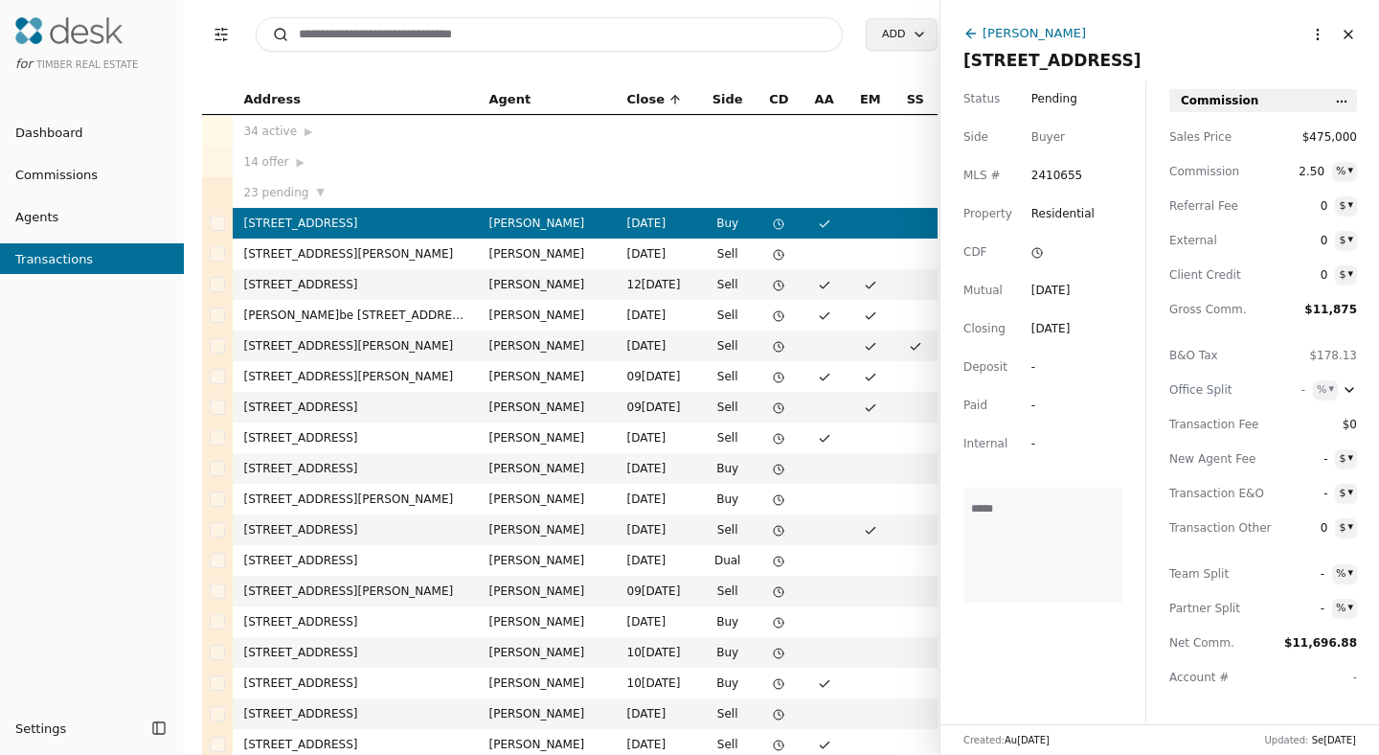
click at [1034, 249] on icon at bounding box center [1036, 252] width 11 height 11
click at [981, 297] on html "for Timber Real Estate Dashboard Commissions Agents Transactions Settings Toggl…" at bounding box center [689, 377] width 1379 height 755
click at [67, 130] on span "Dashboard" at bounding box center [41, 133] width 83 height 20
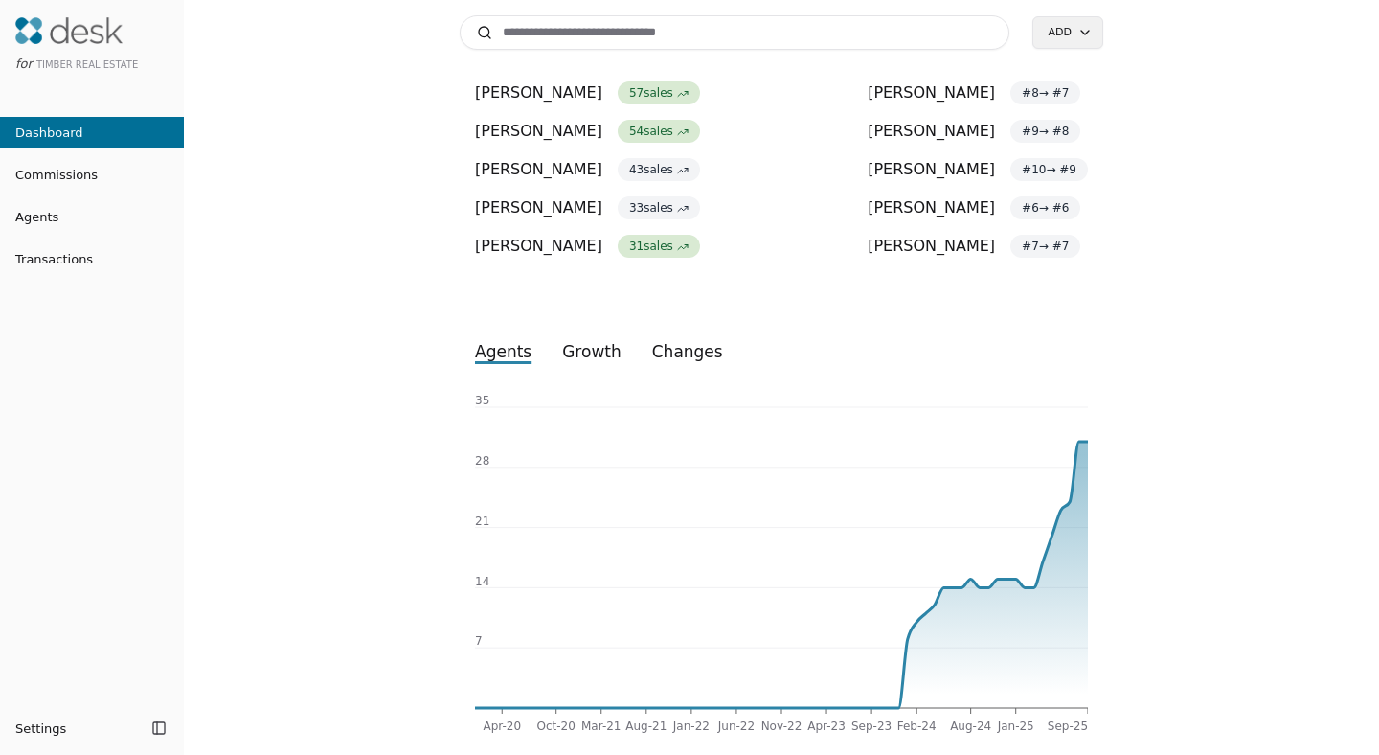
scroll to position [578, 0]
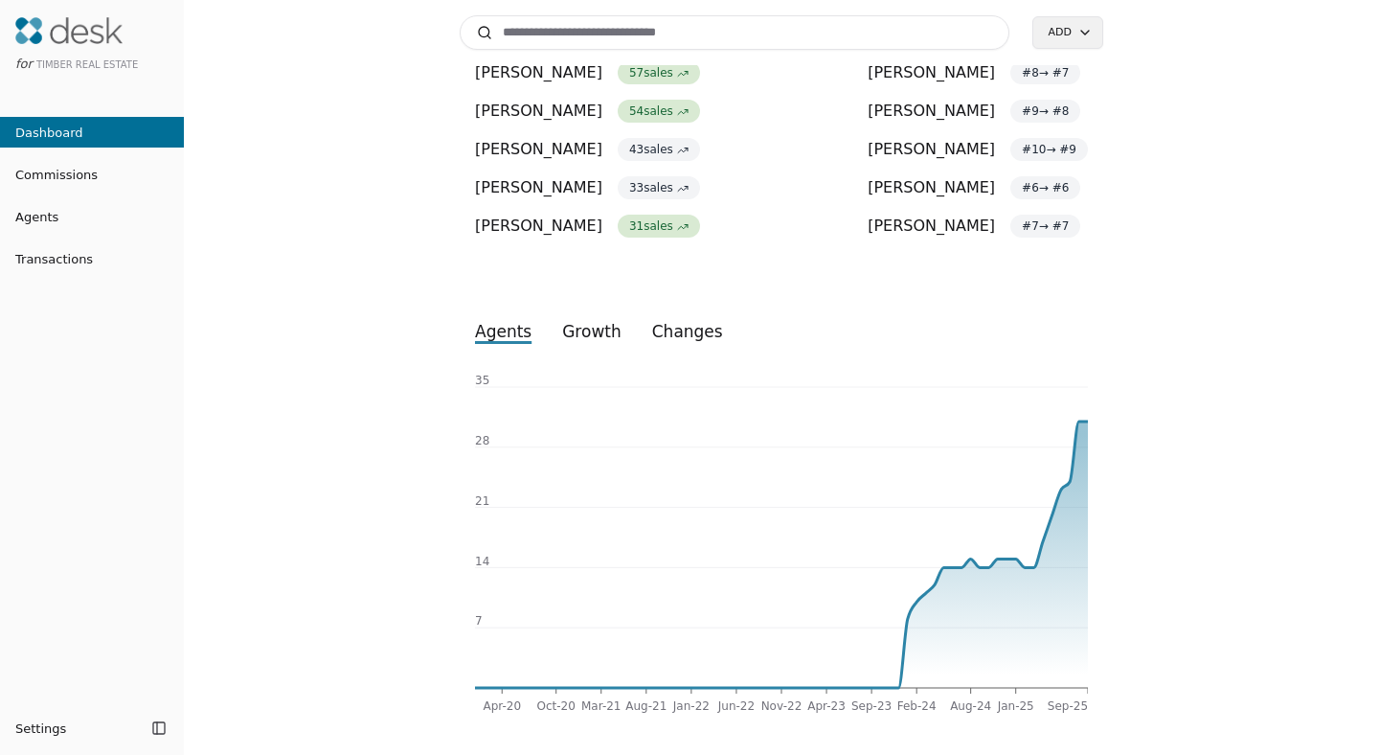
click at [86, 177] on span "Commissions" at bounding box center [49, 175] width 98 height 20
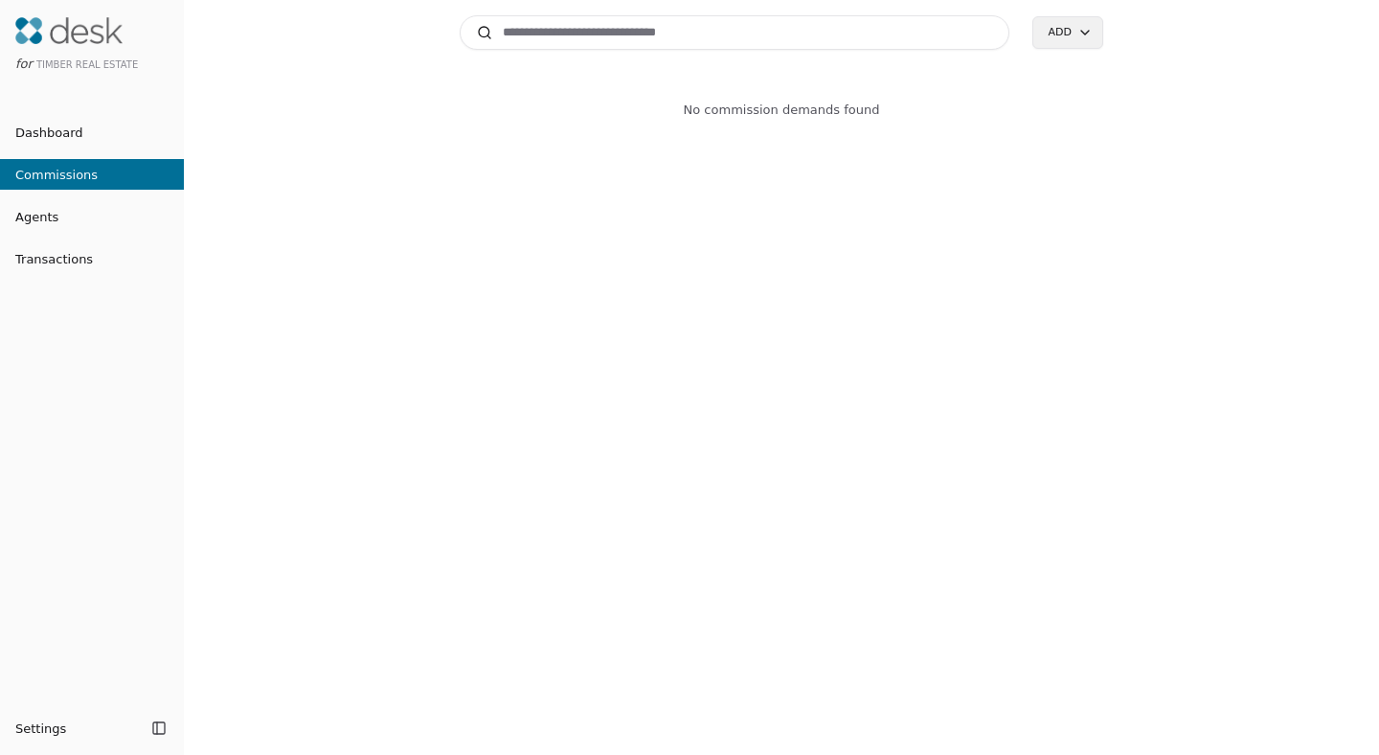
scroll to position [80, 0]
click at [1061, 26] on html "for Timber Real Estate Dashboard Commissions Agents Transactions Settings Toggl…" at bounding box center [689, 377] width 1379 height 755
click at [119, 213] on html "for Timber Real Estate Dashboard Commissions Agents Transactions Settings Toggl…" at bounding box center [689, 377] width 1379 height 755
click at [123, 212] on link "Agents" at bounding box center [92, 217] width 184 height 20
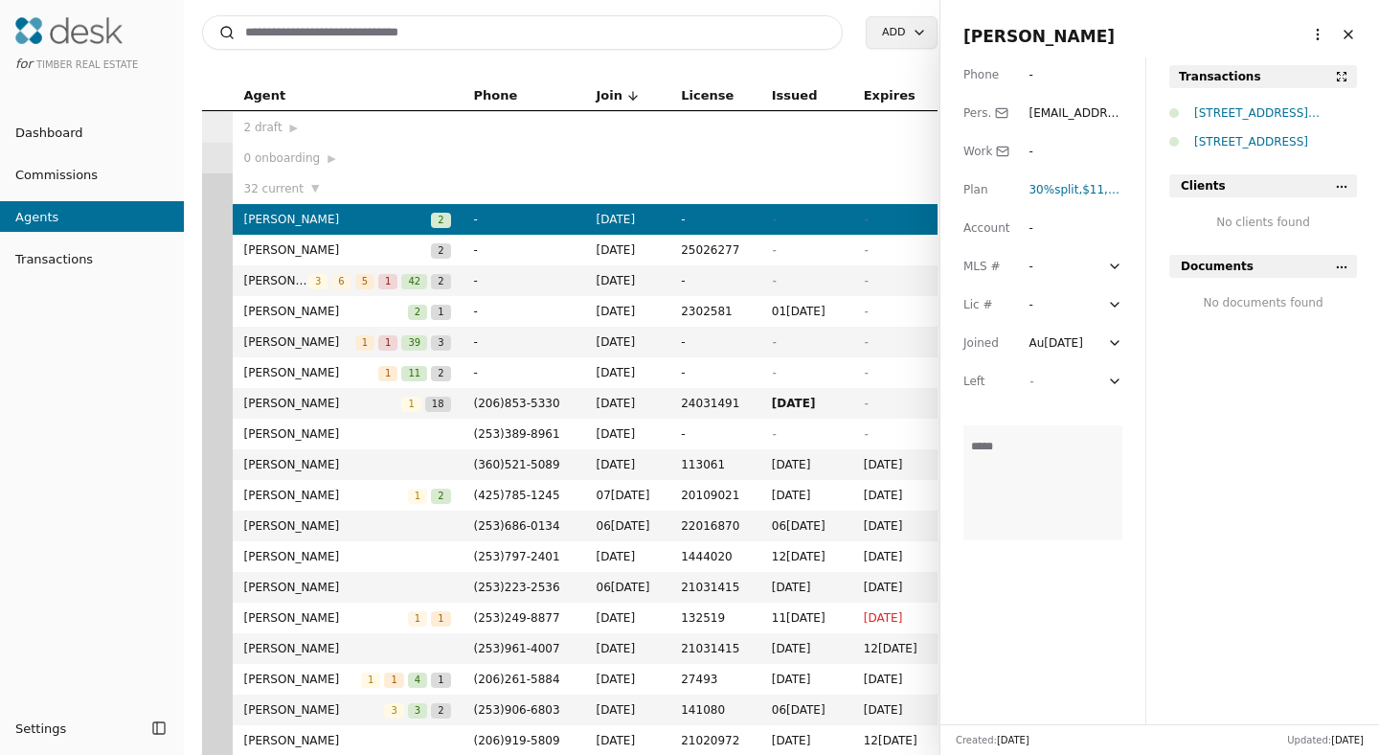
click at [920, 29] on html "for Timber Real Estate Dashboard Commissions Agents Transactions Settings Toggl…" at bounding box center [689, 377] width 1379 height 755
click at [44, 260] on html "for Timber Real Estate Dashboard Commissions Agents Transactions Settings Toggl…" at bounding box center [689, 377] width 1379 height 755
click at [44, 260] on span "Transactions" at bounding box center [46, 259] width 93 height 20
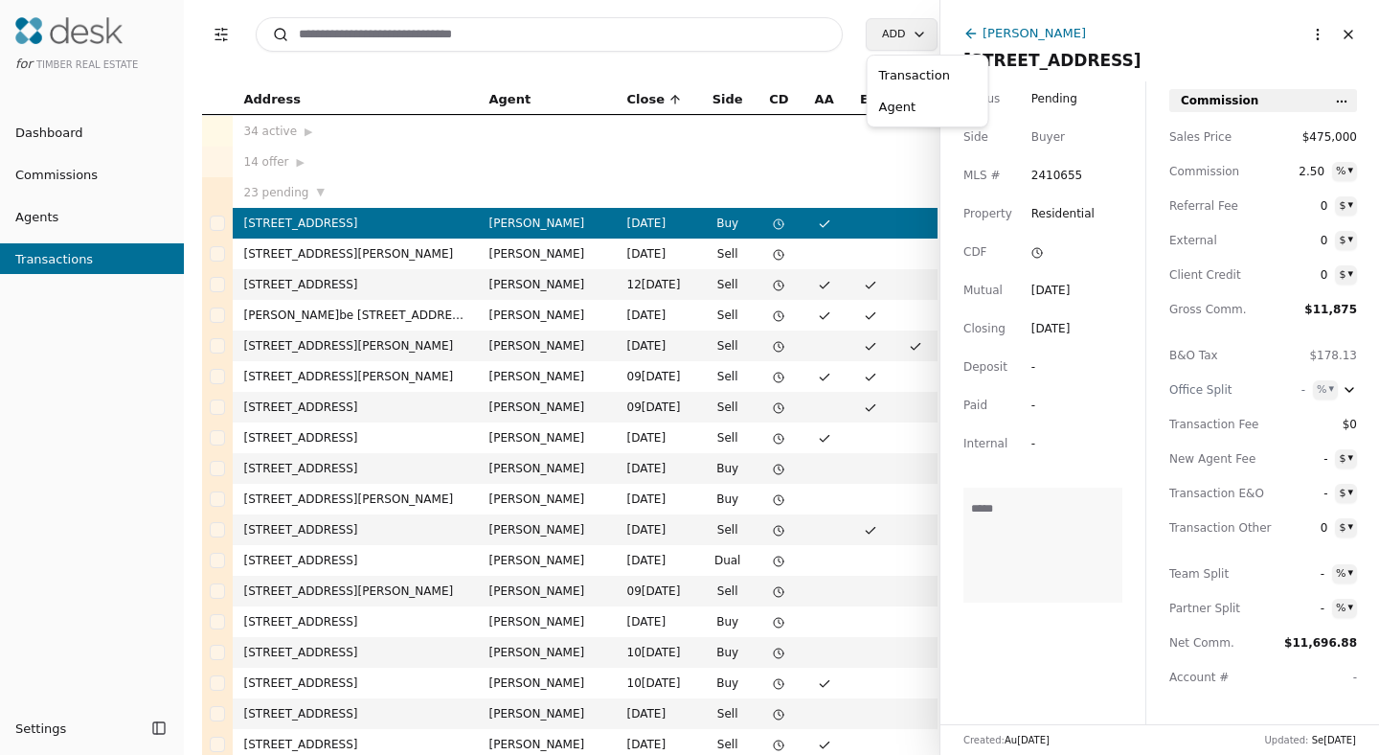
click at [911, 32] on html "for Timber Real Estate Dashboard Commissions Agents Transactions Settings Toggl…" at bounding box center [689, 377] width 1379 height 755
click at [221, 34] on html "for Timber Real Estate Dashboard Commissions Agents Transactions Settings Toggl…" at bounding box center [689, 377] width 1379 height 755
click at [221, 34] on button "Transaction Filters" at bounding box center [221, 34] width 38 height 38
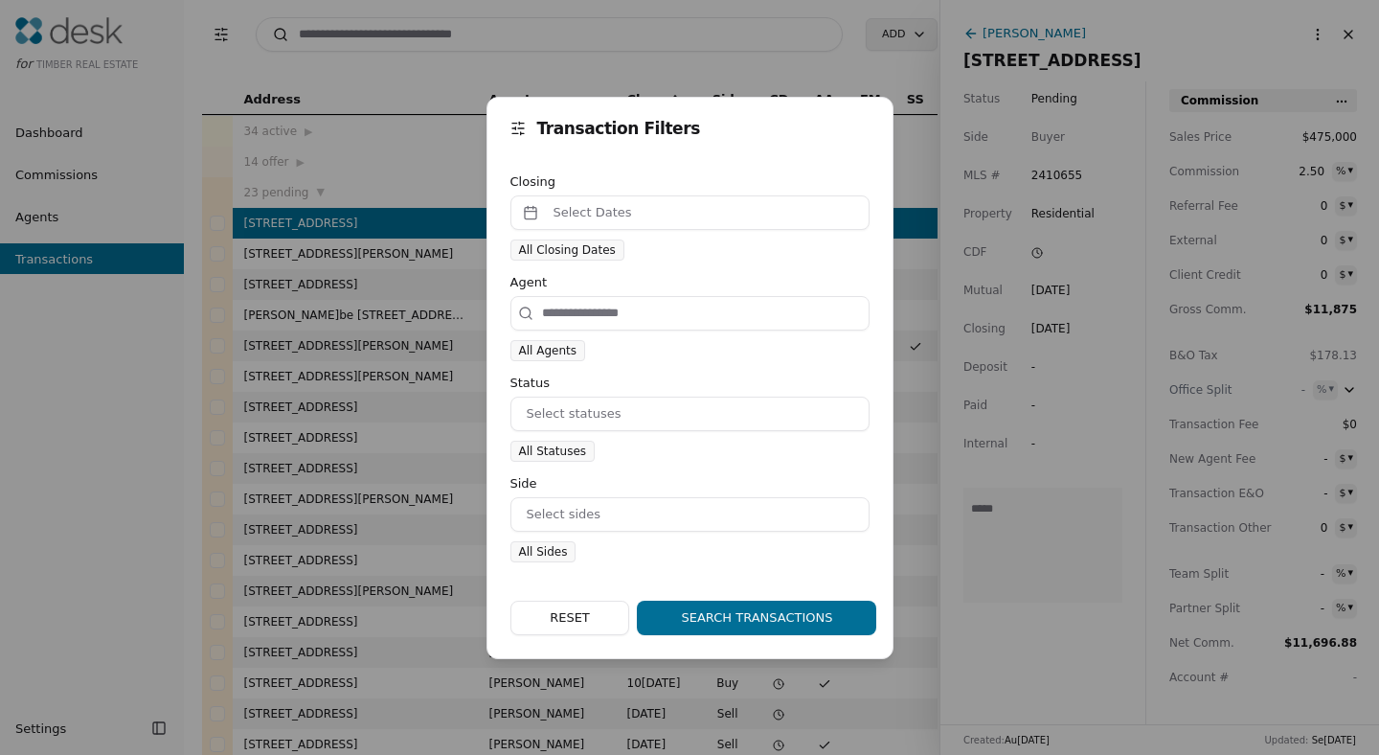
click at [558, 450] on span "All Statuses" at bounding box center [553, 450] width 68 height 19
click at [665, 404] on button "Select statuses" at bounding box center [689, 413] width 359 height 34
click at [755, 349] on div "All Agents" at bounding box center [689, 349] width 359 height 23
click at [751, 619] on button "Search Transactions" at bounding box center [756, 617] width 239 height 34
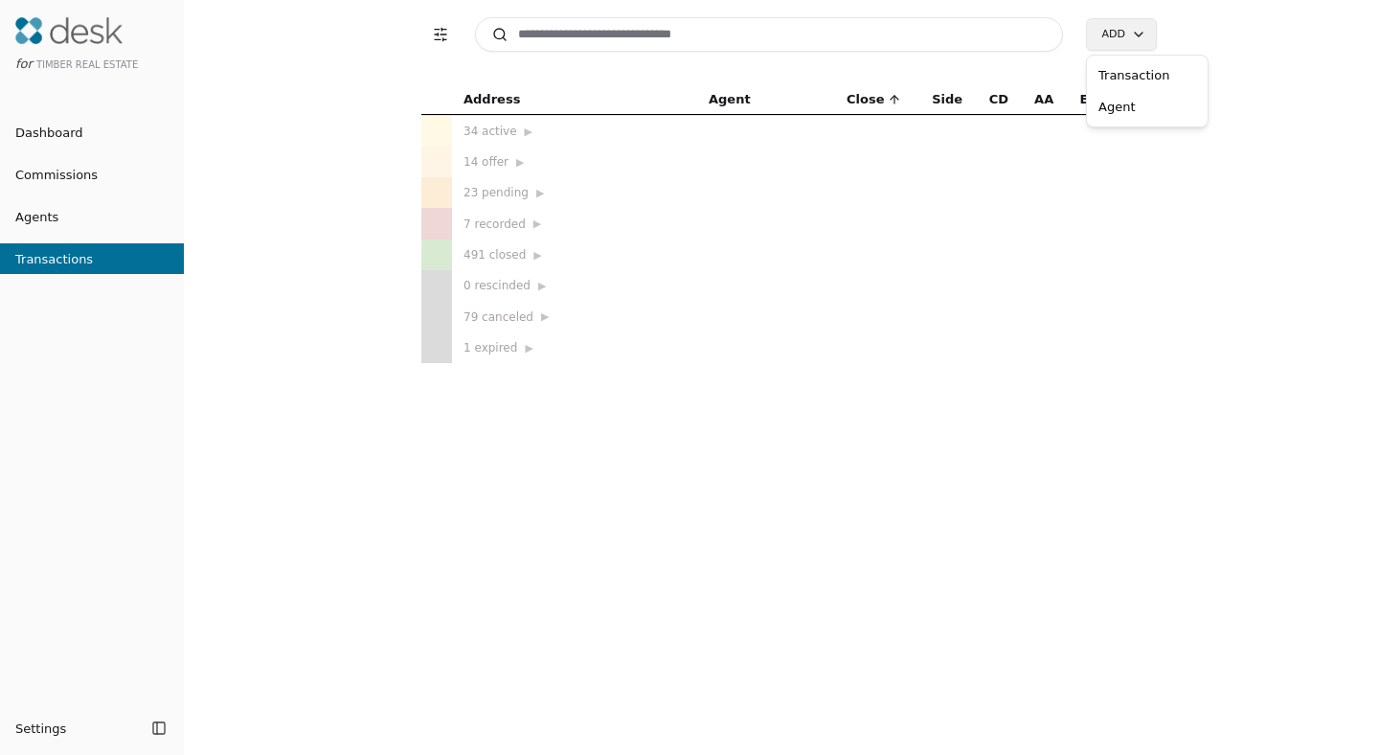
click at [1142, 34] on html "for Timber Real Estate Dashboard Commissions Agents Transactions Settings Toggl…" at bounding box center [689, 377] width 1379 height 755
click at [14, 206] on html "for Timber Real Estate Dashboard Commissions Agents Transactions Settings Toggl…" at bounding box center [689, 377] width 1379 height 755
click at [88, 138] on link "Dashboard" at bounding box center [92, 132] width 184 height 31
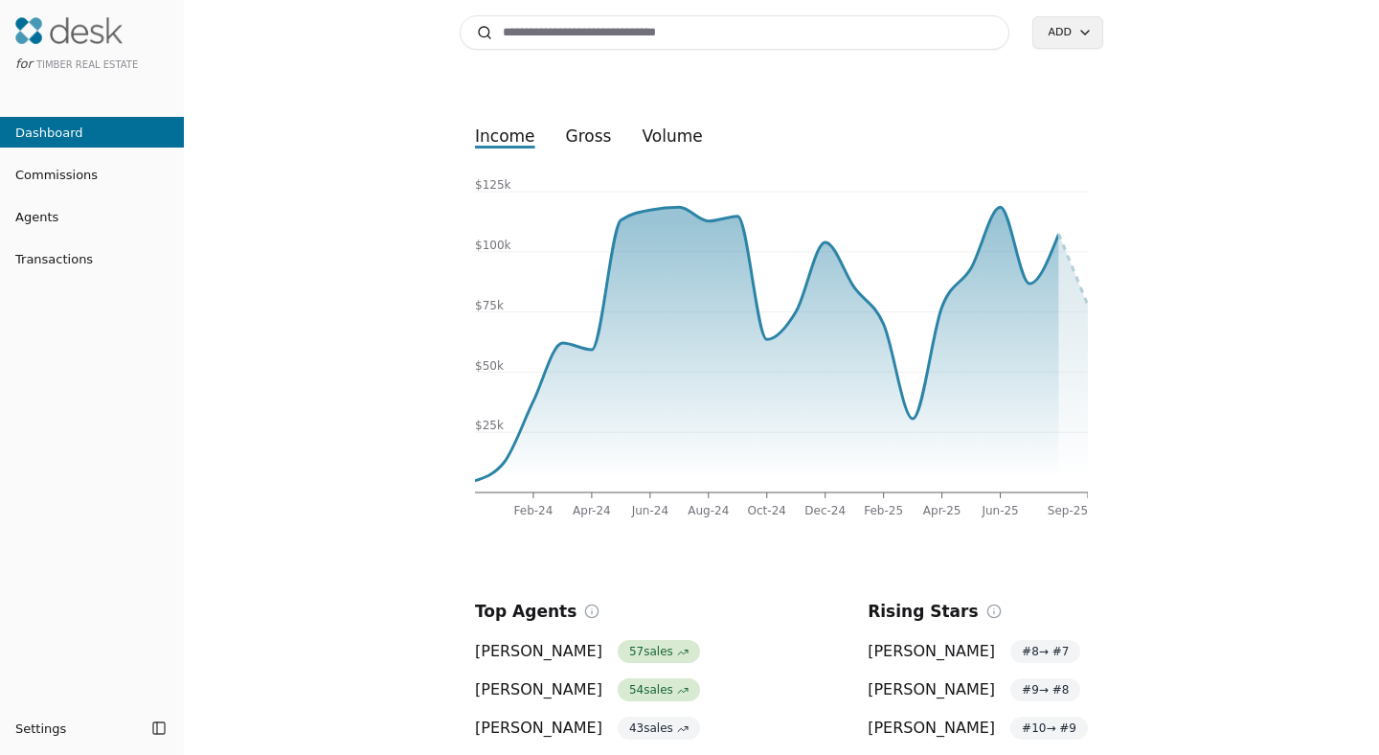
click at [95, 176] on link "Commissions" at bounding box center [92, 174] width 184 height 31
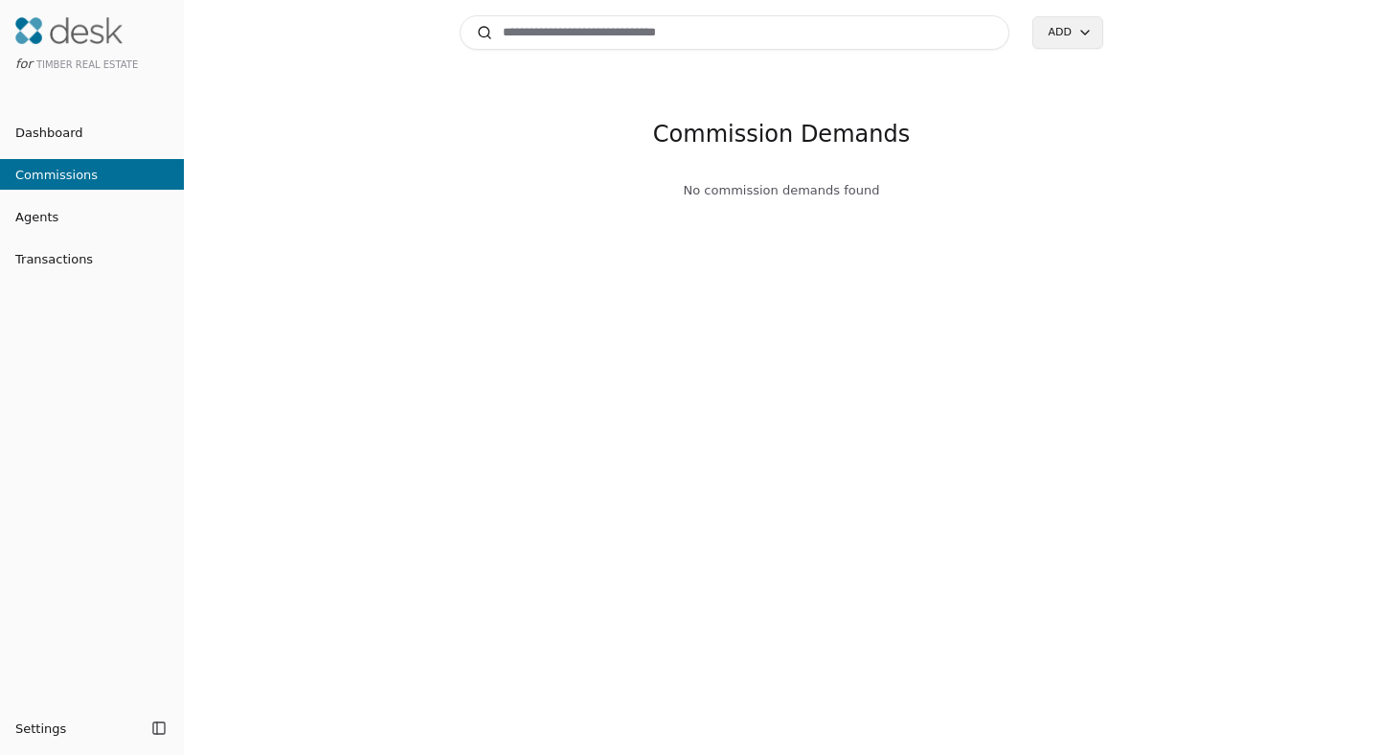
click at [86, 219] on link "Agents" at bounding box center [92, 217] width 184 height 20
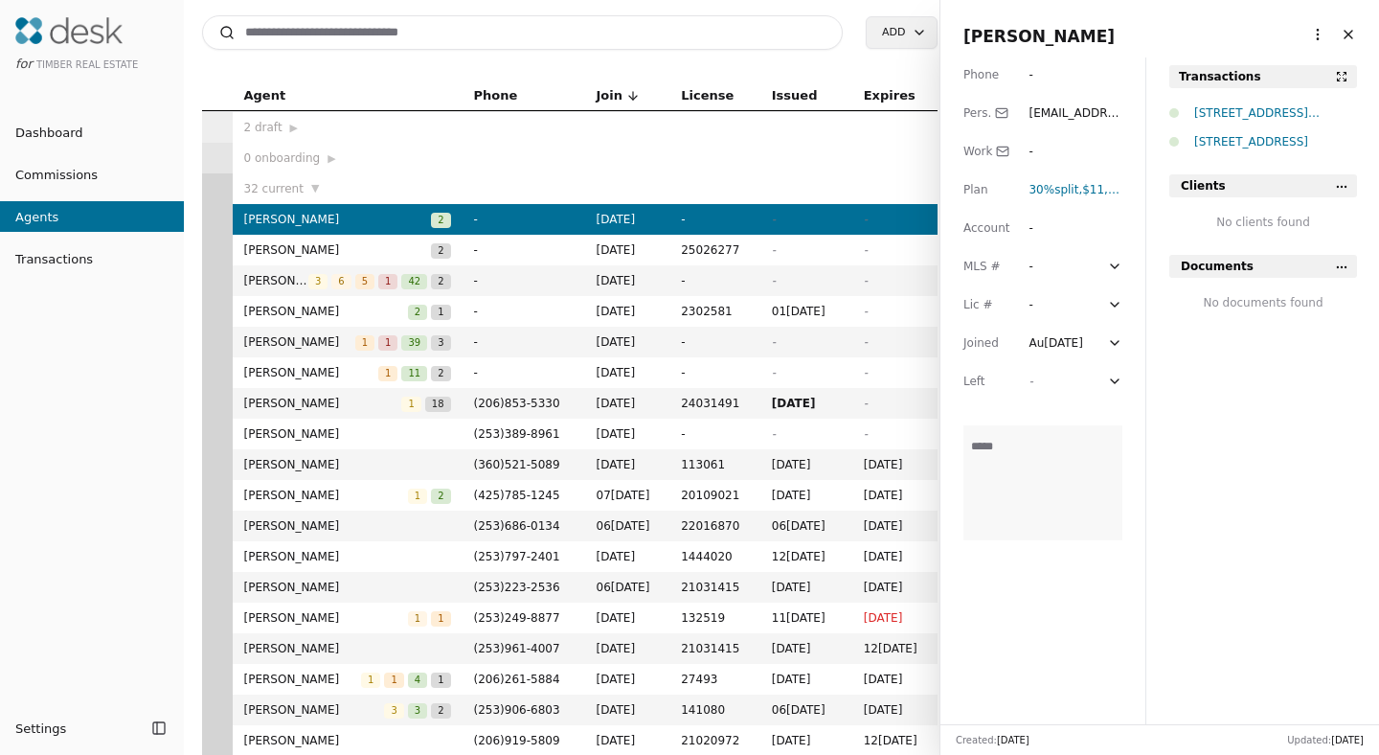
click at [103, 259] on link "Transactions" at bounding box center [92, 259] width 184 height 20
